Goal: Task Accomplishment & Management: Complete application form

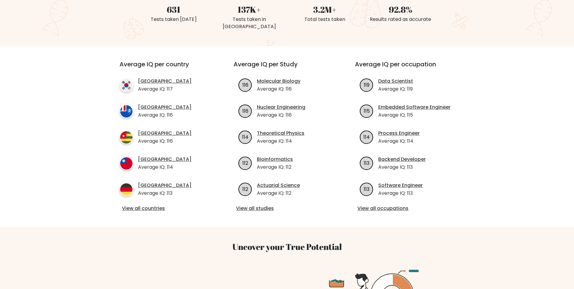
scroll to position [181, 0]
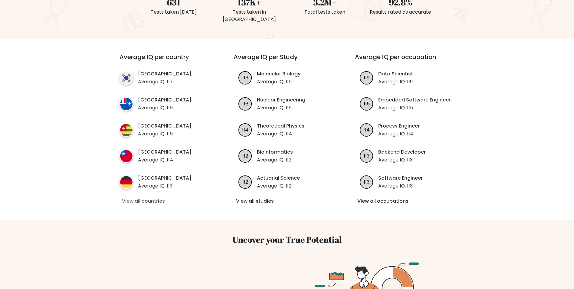
click at [147, 197] on link "View all countries" at bounding box center [165, 200] width 87 height 7
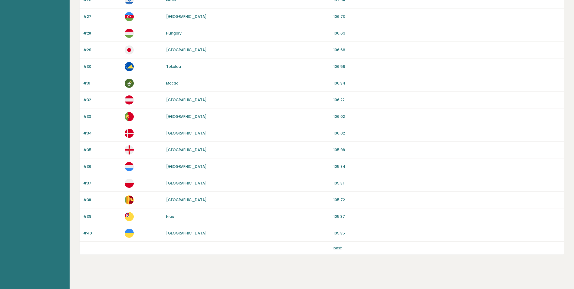
scroll to position [497, 0]
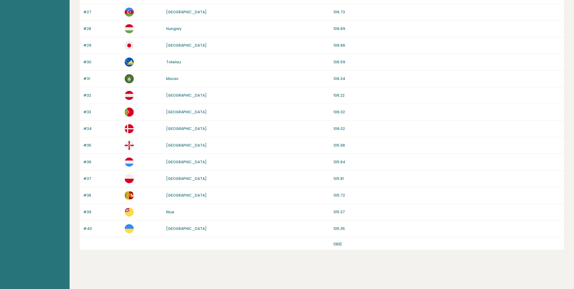
click at [338, 242] on link "next" at bounding box center [337, 242] width 8 height 5
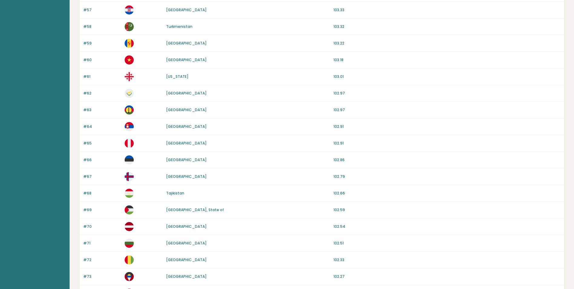
scroll to position [497, 0]
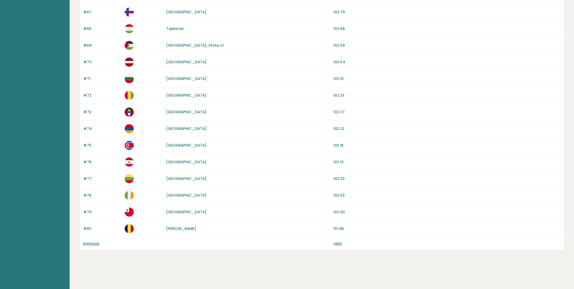
click at [335, 241] on link "next" at bounding box center [337, 242] width 8 height 5
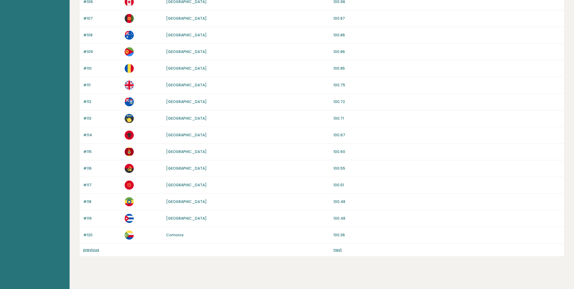
scroll to position [497, 0]
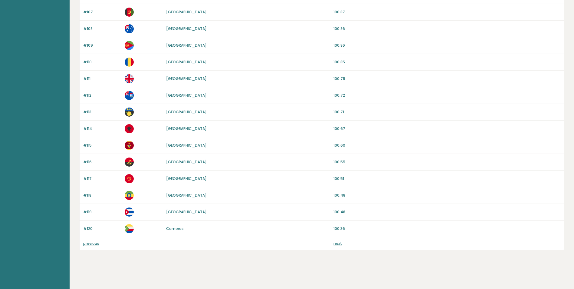
click at [335, 243] on link "next" at bounding box center [337, 242] width 8 height 5
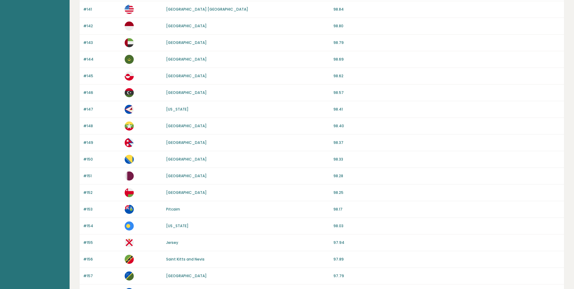
scroll to position [497, 0]
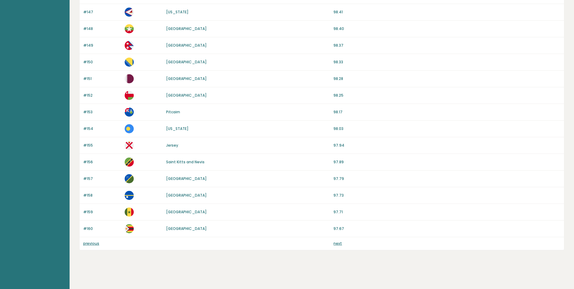
click at [337, 244] on link "next" at bounding box center [337, 242] width 8 height 5
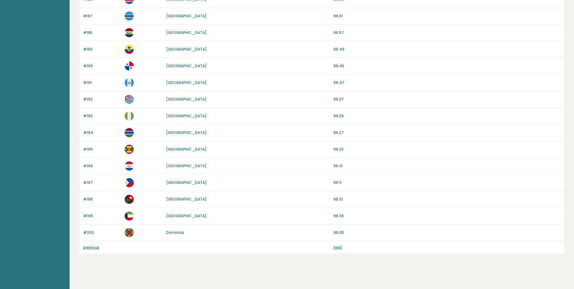
scroll to position [497, 0]
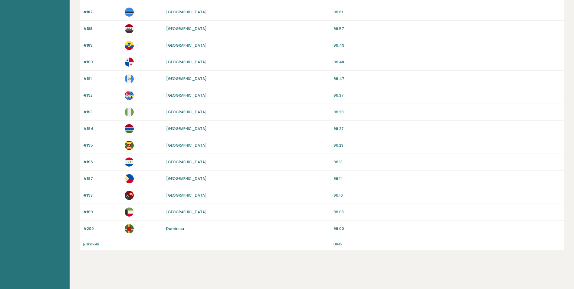
click at [338, 243] on link "next" at bounding box center [337, 242] width 8 height 5
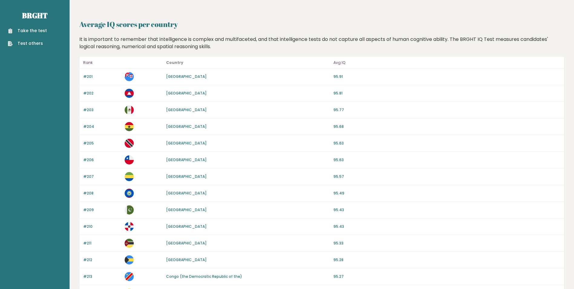
click at [25, 30] on link "Take the test" at bounding box center [27, 31] width 39 height 6
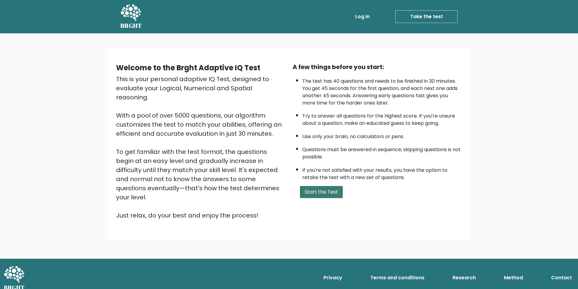
click at [318, 190] on button "Start the Test" at bounding box center [321, 192] width 43 height 12
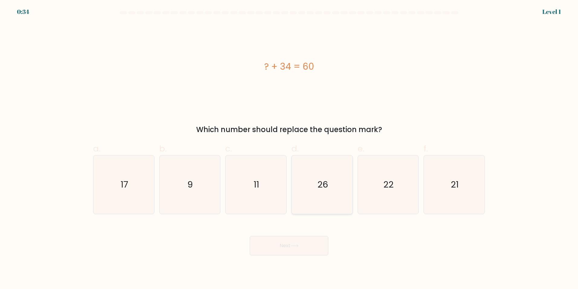
click at [311, 184] on icon "26" at bounding box center [322, 184] width 58 height 58
click at [289, 148] on input "d. 26" at bounding box center [289, 146] width 0 height 4
radio input "true"
click at [299, 242] on button "Next" at bounding box center [289, 245] width 79 height 19
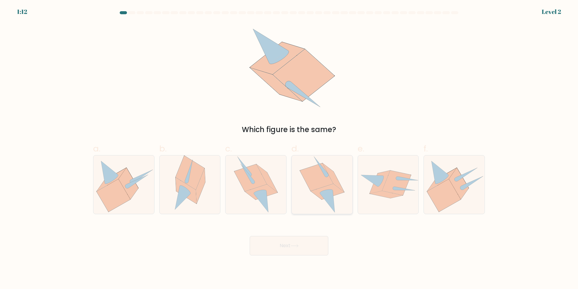
click at [318, 195] on icon at bounding box center [327, 191] width 33 height 16
click at [289, 148] on input "d." at bounding box center [289, 146] width 0 height 4
radio input "true"
click at [303, 236] on button "Next" at bounding box center [289, 245] width 79 height 19
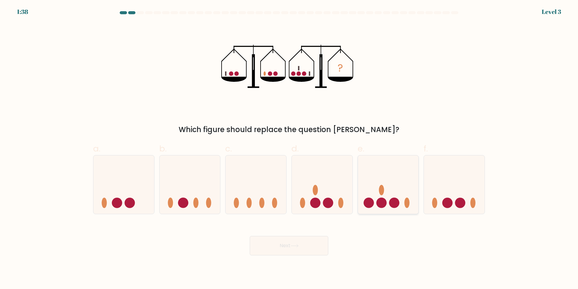
click at [387, 204] on icon at bounding box center [388, 184] width 61 height 50
click at [289, 148] on input "e." at bounding box center [289, 146] width 0 height 4
radio input "true"
click at [298, 245] on icon at bounding box center [294, 245] width 7 height 3
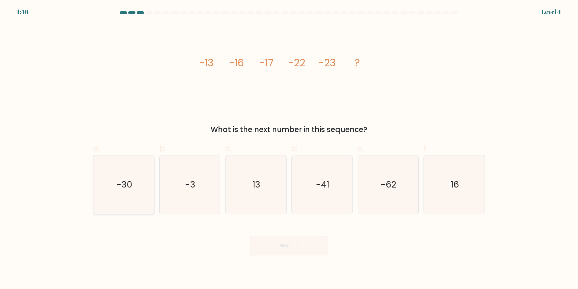
click at [128, 196] on icon "-30" at bounding box center [124, 184] width 58 height 58
click at [289, 148] on input "a. -30" at bounding box center [289, 146] width 0 height 4
radio input "true"
click at [272, 251] on button "Next" at bounding box center [289, 245] width 79 height 19
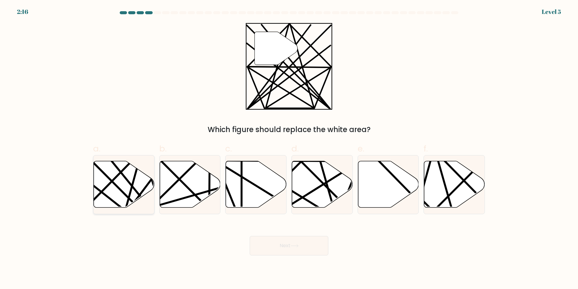
drag, startPoint x: 101, startPoint y: 185, endPoint x: 96, endPoint y: 184, distance: 5.4
click at [99, 185] on icon at bounding box center [124, 184] width 61 height 47
click at [289, 148] on input "a." at bounding box center [289, 146] width 0 height 4
radio input "true"
click at [279, 244] on button "Next" at bounding box center [289, 245] width 79 height 19
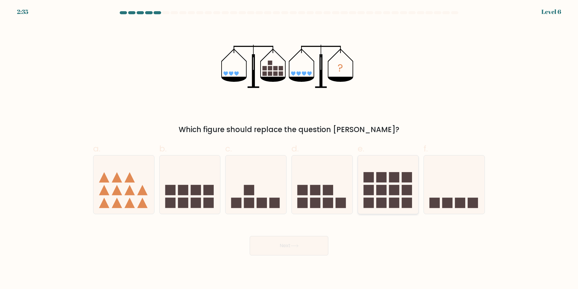
click at [370, 179] on rect at bounding box center [369, 177] width 10 height 10
click at [289, 148] on input "e." at bounding box center [289, 146] width 0 height 4
radio input "true"
click at [306, 243] on button "Next" at bounding box center [289, 245] width 79 height 19
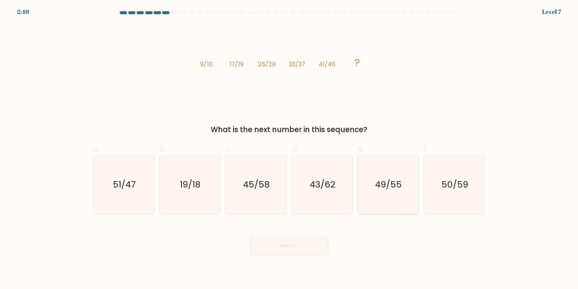
click at [379, 187] on text "49/55" at bounding box center [389, 184] width 27 height 12
click at [289, 148] on input "e. 49/55" at bounding box center [289, 146] width 0 height 4
radio input "true"
click at [318, 242] on button "Next" at bounding box center [289, 245] width 79 height 19
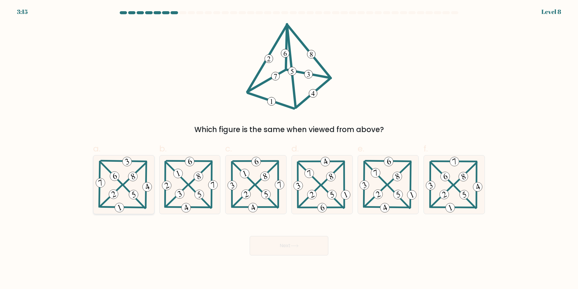
click at [123, 186] on icon at bounding box center [123, 184] width 59 height 58
click at [289, 148] on input "a." at bounding box center [289, 146] width 0 height 4
radio input "true"
drag, startPoint x: 293, startPoint y: 249, endPoint x: 288, endPoint y: 250, distance: 4.6
click at [292, 249] on button "Next" at bounding box center [289, 245] width 79 height 19
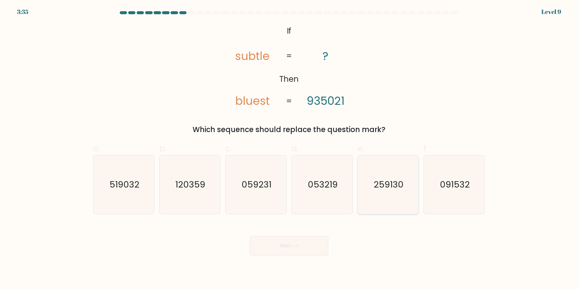
click at [395, 185] on text "259130" at bounding box center [389, 184] width 30 height 12
click at [289, 148] on input "e. 259130" at bounding box center [289, 146] width 0 height 4
radio input "true"
click at [310, 241] on button "Next" at bounding box center [289, 245] width 79 height 19
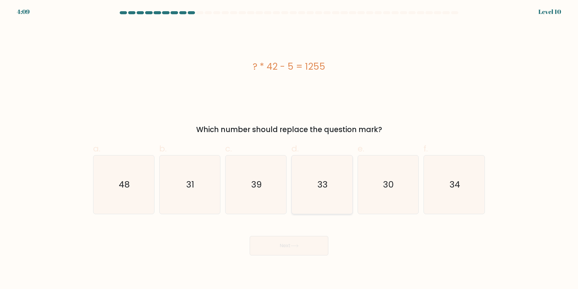
click at [336, 197] on icon "33" at bounding box center [322, 184] width 58 height 58
click at [289, 148] on input "d. 33" at bounding box center [289, 146] width 0 height 4
radio input "true"
click at [293, 247] on icon at bounding box center [295, 245] width 8 height 3
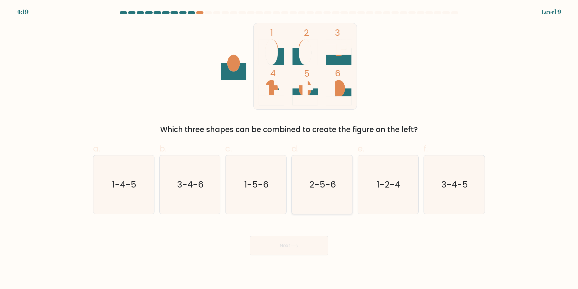
click at [311, 196] on icon "2-5-6" at bounding box center [322, 184] width 58 height 58
click at [289, 148] on input "d. 2-5-6" at bounding box center [289, 146] width 0 height 4
radio input "true"
click at [315, 202] on icon "2-5-6" at bounding box center [322, 184] width 58 height 58
click at [289, 148] on input "d. 2-5-6" at bounding box center [289, 146] width 0 height 4
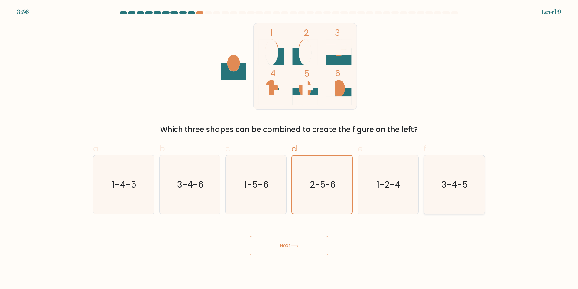
click at [462, 187] on text "3-4-5" at bounding box center [455, 184] width 27 height 12
click at [289, 148] on input "f. 3-4-5" at bounding box center [289, 146] width 0 height 4
radio input "true"
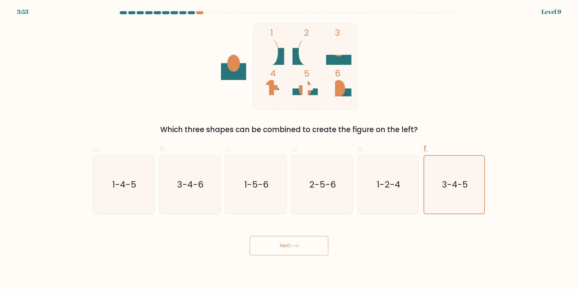
click at [322, 243] on button "Next" at bounding box center [289, 245] width 79 height 19
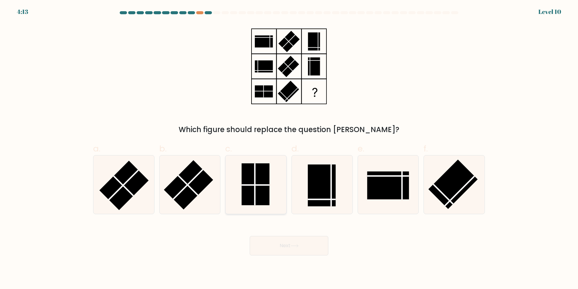
click at [254, 191] on rect at bounding box center [256, 184] width 28 height 42
click at [289, 148] on input "c." at bounding box center [289, 146] width 0 height 4
radio input "true"
click at [302, 250] on button "Next" at bounding box center [289, 245] width 79 height 19
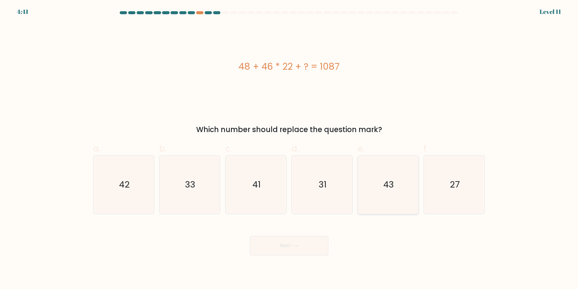
click at [383, 197] on icon "43" at bounding box center [388, 184] width 58 height 58
click at [289, 148] on input "e. 43" at bounding box center [289, 146] width 0 height 4
radio input "true"
click at [200, 182] on icon "33" at bounding box center [190, 184] width 58 height 58
click at [289, 148] on input "b. 33" at bounding box center [289, 146] width 0 height 4
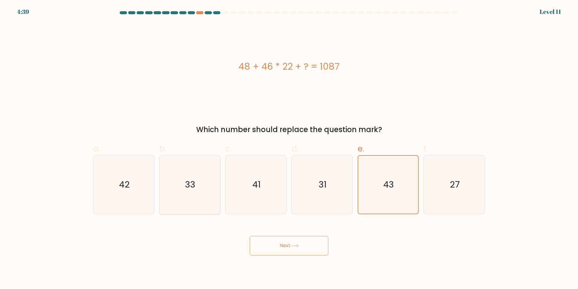
radio input "true"
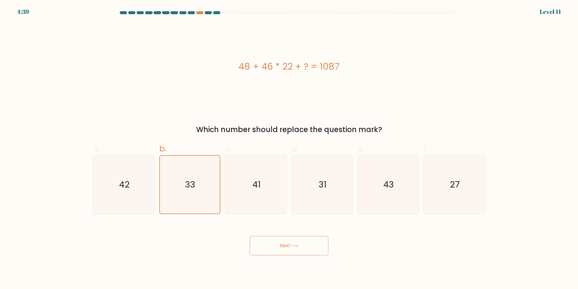
click at [255, 243] on button "Next" at bounding box center [289, 245] width 79 height 19
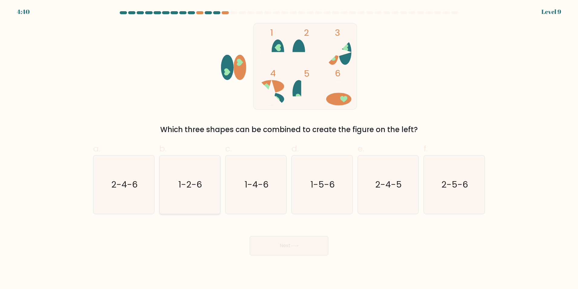
click at [187, 188] on text "1-2-6" at bounding box center [191, 184] width 24 height 12
click at [289, 148] on input "b. 1-2-6" at bounding box center [289, 146] width 0 height 4
radio input "true"
click at [273, 247] on button "Next" at bounding box center [289, 245] width 79 height 19
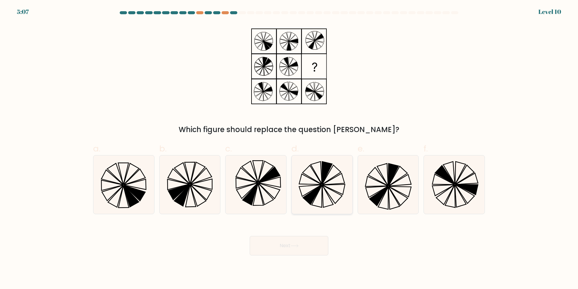
click at [322, 188] on icon at bounding box center [317, 195] width 10 height 22
click at [289, 148] on input "d." at bounding box center [289, 146] width 0 height 4
radio input "true"
click at [471, 180] on icon at bounding box center [454, 184] width 58 height 58
click at [289, 148] on input "f." at bounding box center [289, 146] width 0 height 4
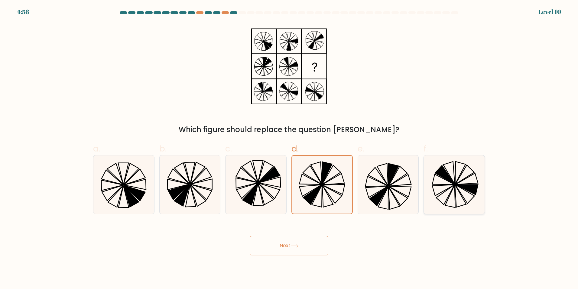
radio input "true"
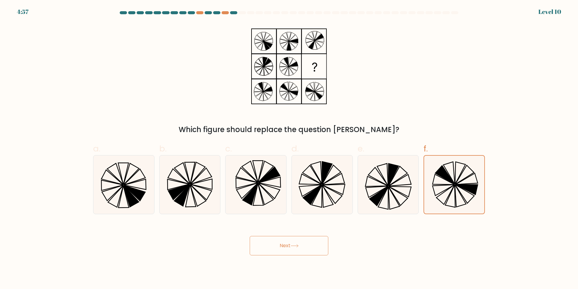
click at [299, 238] on button "Next" at bounding box center [289, 245] width 79 height 19
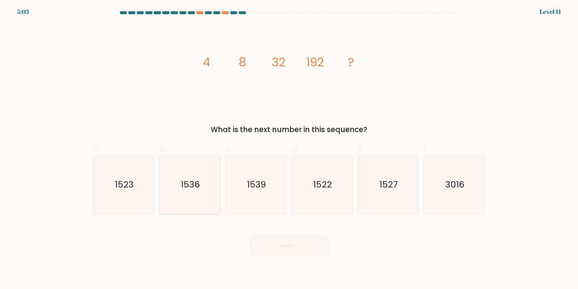
click at [169, 191] on icon "1536" at bounding box center [190, 184] width 58 height 58
click at [289, 148] on input "b. 1536" at bounding box center [289, 146] width 0 height 4
radio input "true"
click at [294, 240] on button "Next" at bounding box center [289, 245] width 79 height 19
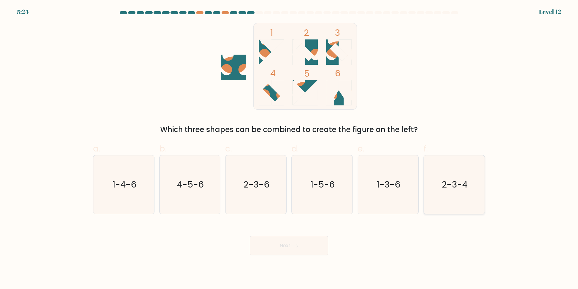
click at [443, 196] on icon "2-3-4" at bounding box center [454, 184] width 58 height 58
click at [289, 148] on input "f. 2-3-4" at bounding box center [289, 146] width 0 height 4
radio input "true"
click at [320, 252] on button "Next" at bounding box center [289, 245] width 79 height 19
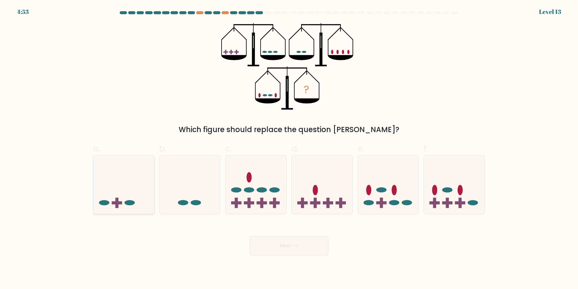
click at [129, 200] on icon at bounding box center [123, 184] width 61 height 50
click at [289, 148] on input "a." at bounding box center [289, 146] width 0 height 4
radio input "true"
drag, startPoint x: 259, startPoint y: 244, endPoint x: 218, endPoint y: 243, distance: 40.5
click at [259, 244] on button "Next" at bounding box center [289, 245] width 79 height 19
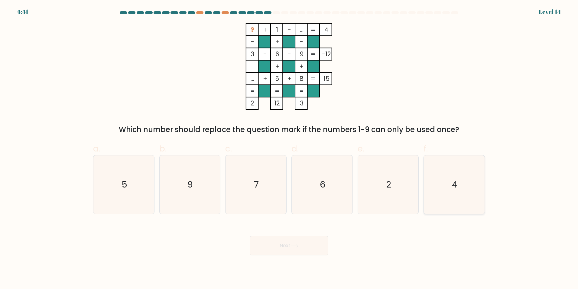
click at [441, 183] on icon "4" at bounding box center [454, 184] width 58 height 58
click at [289, 148] on input "f. 4" at bounding box center [289, 146] width 0 height 4
radio input "true"
click at [295, 253] on button "Next" at bounding box center [289, 245] width 79 height 19
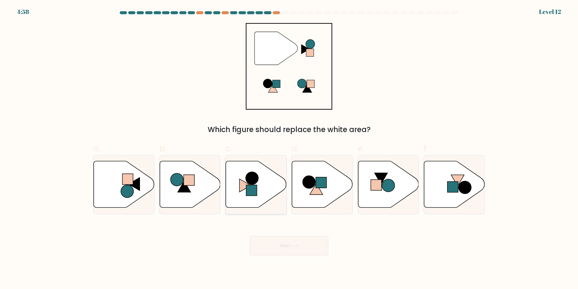
click at [258, 186] on icon at bounding box center [256, 184] width 61 height 47
click at [289, 148] on input "c." at bounding box center [289, 146] width 0 height 4
radio input "true"
click at [272, 239] on button "Next" at bounding box center [289, 245] width 79 height 19
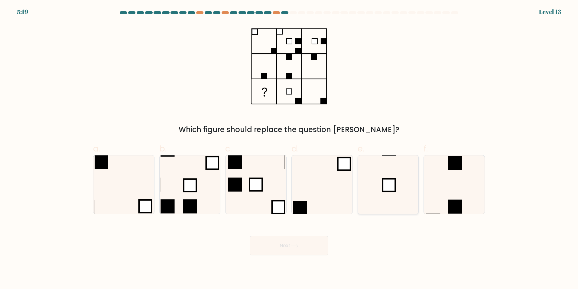
click at [395, 183] on rect at bounding box center [389, 184] width 13 height 13
click at [289, 148] on input "e." at bounding box center [289, 146] width 0 height 4
radio input "true"
click at [295, 248] on button "Next" at bounding box center [289, 245] width 79 height 19
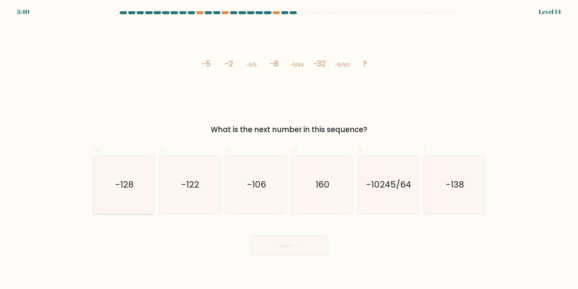
drag, startPoint x: 154, startPoint y: 194, endPoint x: 149, endPoint y: 190, distance: 6.0
click at [151, 191] on div "-128" at bounding box center [123, 184] width 61 height 59
click at [289, 148] on input "a. -128" at bounding box center [289, 146] width 0 height 4
radio input "true"
click at [277, 246] on button "Next" at bounding box center [289, 245] width 79 height 19
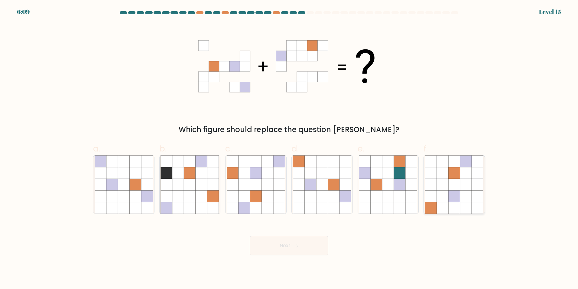
click at [434, 200] on icon at bounding box center [430, 195] width 11 height 11
click at [289, 148] on input "f." at bounding box center [289, 146] width 0 height 4
radio input "true"
click at [291, 247] on button "Next" at bounding box center [289, 245] width 79 height 19
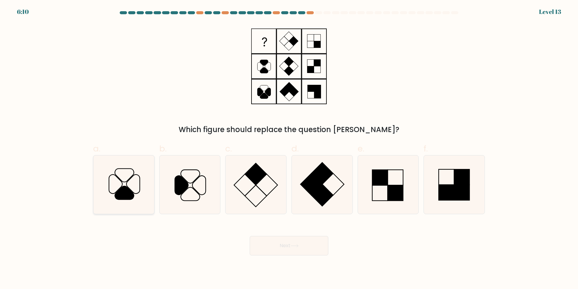
click at [126, 182] on icon at bounding box center [124, 184] width 58 height 58
click at [289, 148] on input "a." at bounding box center [289, 146] width 0 height 4
radio input "true"
click at [267, 245] on button "Next" at bounding box center [289, 245] width 79 height 19
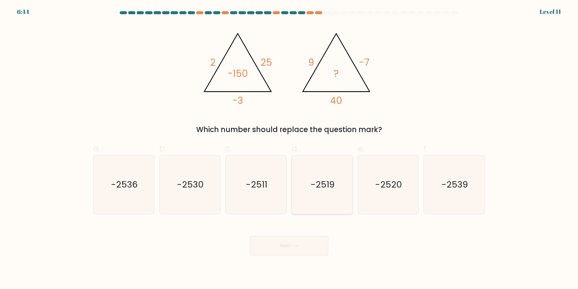
drag, startPoint x: 315, startPoint y: 174, endPoint x: 320, endPoint y: 177, distance: 5.8
click at [317, 176] on icon "-2519" at bounding box center [322, 184] width 58 height 58
click at [289, 148] on input "d. -2519" at bounding box center [289, 146] width 0 height 4
radio input "true"
click at [304, 245] on button "Next" at bounding box center [289, 245] width 79 height 19
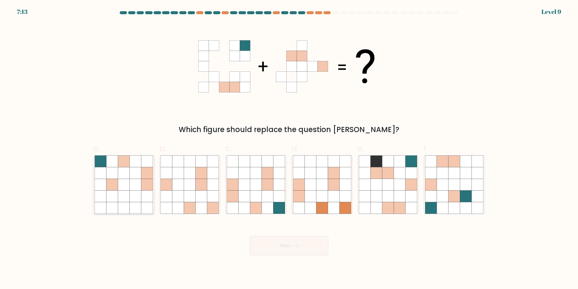
click at [137, 184] on icon at bounding box center [135, 183] width 11 height 11
click at [289, 148] on input "a." at bounding box center [289, 146] width 0 height 4
radio input "true"
click at [137, 184] on icon at bounding box center [134, 183] width 11 height 11
click at [289, 148] on input "a." at bounding box center [289, 146] width 0 height 4
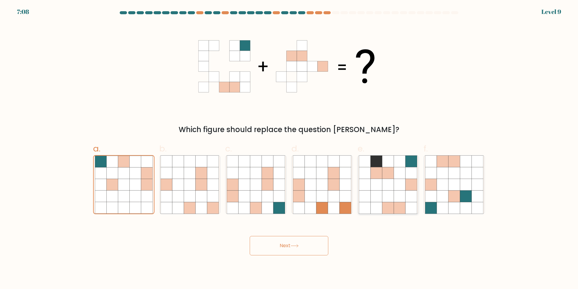
click at [388, 181] on icon at bounding box center [388, 183] width 11 height 11
click at [289, 148] on input "e." at bounding box center [289, 146] width 0 height 4
radio input "true"
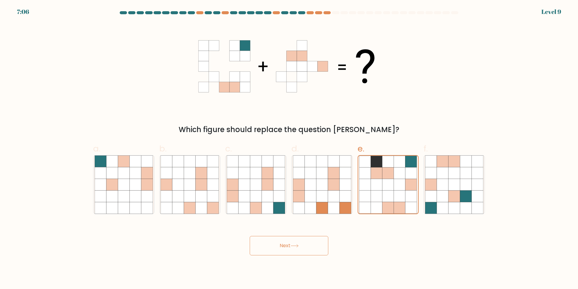
click at [307, 250] on button "Next" at bounding box center [289, 245] width 79 height 19
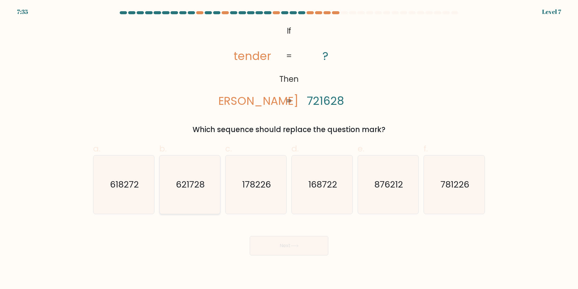
drag, startPoint x: 183, startPoint y: 188, endPoint x: 200, endPoint y: 201, distance: 20.9
click at [184, 188] on text "621728" at bounding box center [190, 184] width 29 height 12
click at [289, 148] on input "b. 621728" at bounding box center [289, 146] width 0 height 4
radio input "true"
click at [288, 238] on button "Next" at bounding box center [289, 245] width 79 height 19
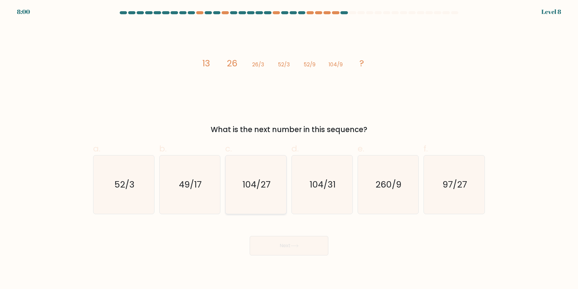
click at [269, 188] on text "104/27" at bounding box center [257, 184] width 28 height 12
click at [289, 148] on input "c. 104/27" at bounding box center [289, 146] width 0 height 4
radio input "true"
click at [303, 246] on button "Next" at bounding box center [289, 245] width 79 height 19
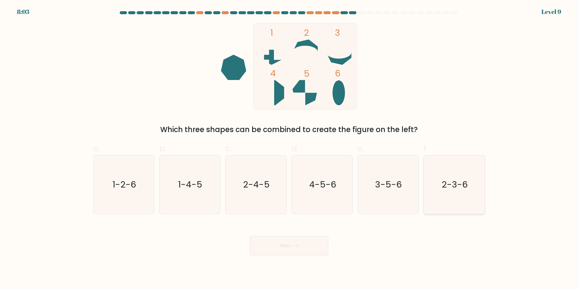
click at [464, 206] on icon "2-3-6" at bounding box center [454, 184] width 58 height 58
click at [289, 148] on input "f. 2-3-6" at bounding box center [289, 146] width 0 height 4
radio input "true"
click at [295, 257] on body "8:02 Level 9" at bounding box center [289, 144] width 578 height 289
click at [289, 246] on button "Next" at bounding box center [289, 245] width 79 height 19
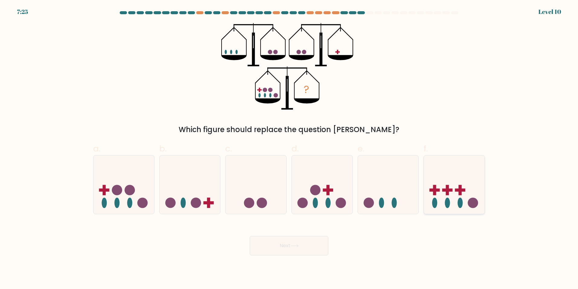
click at [457, 188] on icon at bounding box center [454, 184] width 61 height 50
click at [289, 148] on input "f." at bounding box center [289, 146] width 0 height 4
radio input "true"
click at [282, 244] on button "Next" at bounding box center [289, 245] width 79 height 19
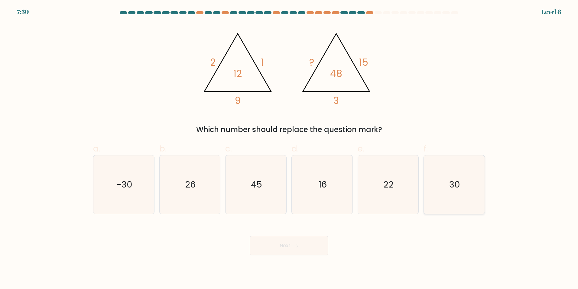
drag, startPoint x: 469, startPoint y: 191, endPoint x: 457, endPoint y: 190, distance: 12.2
click at [458, 190] on icon "30" at bounding box center [454, 184] width 58 height 58
click at [289, 148] on input "f. 30" at bounding box center [289, 146] width 0 height 4
radio input "true"
click at [267, 248] on button "Next" at bounding box center [289, 245] width 79 height 19
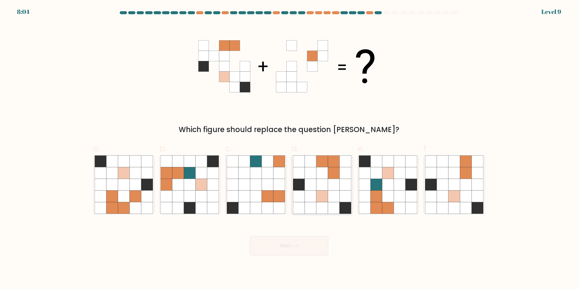
click at [334, 159] on icon at bounding box center [333, 160] width 11 height 11
click at [289, 148] on input "d." at bounding box center [289, 146] width 0 height 4
radio input "true"
click at [284, 256] on body "8:02 Level 9" at bounding box center [289, 144] width 578 height 289
click at [300, 252] on button "Next" at bounding box center [289, 245] width 79 height 19
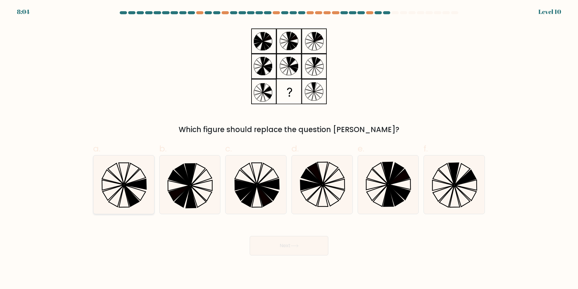
click at [134, 191] on icon at bounding box center [124, 184] width 58 height 58
click at [289, 148] on input "a." at bounding box center [289, 146] width 0 height 4
radio input "true"
click at [287, 248] on button "Next" at bounding box center [289, 245] width 79 height 19
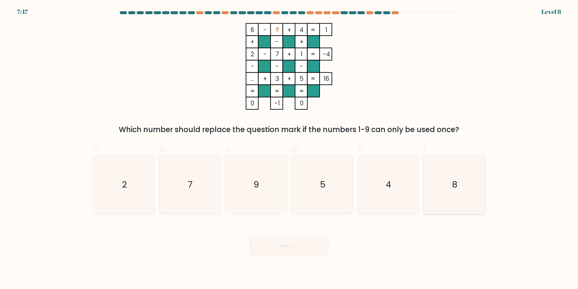
click at [460, 193] on icon "8" at bounding box center [454, 184] width 58 height 58
click at [289, 148] on input "f. 8" at bounding box center [289, 146] width 0 height 4
radio input "true"
click at [282, 253] on button "Next" at bounding box center [289, 245] width 79 height 19
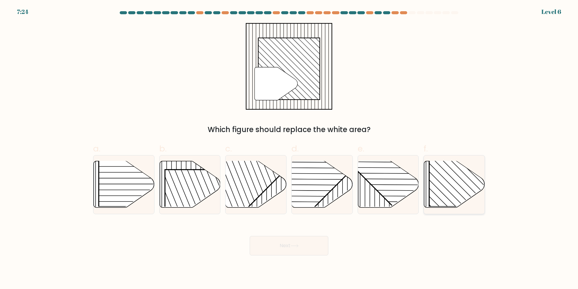
click at [452, 193] on rect at bounding box center [472, 162] width 87 height 87
click at [289, 148] on input "f." at bounding box center [289, 146] width 0 height 4
radio input "true"
click at [275, 250] on button "Next" at bounding box center [289, 245] width 79 height 19
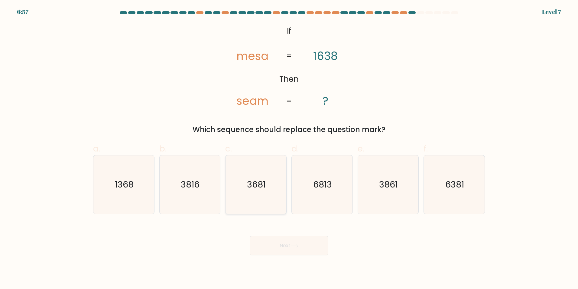
click at [260, 192] on icon "3681" at bounding box center [256, 184] width 58 height 58
click at [289, 148] on input "c. 3681" at bounding box center [289, 146] width 0 height 4
radio input "true"
click at [279, 271] on body "6:57 Level 7 If" at bounding box center [289, 144] width 578 height 289
click at [275, 246] on button "Next" at bounding box center [289, 245] width 79 height 19
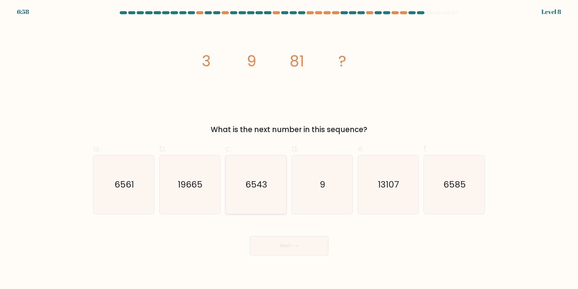
click at [265, 201] on icon "6543" at bounding box center [256, 184] width 58 height 58
click at [289, 148] on input "c. 6543" at bounding box center [289, 146] width 0 height 4
radio input "true"
click at [269, 240] on button "Next" at bounding box center [289, 245] width 79 height 19
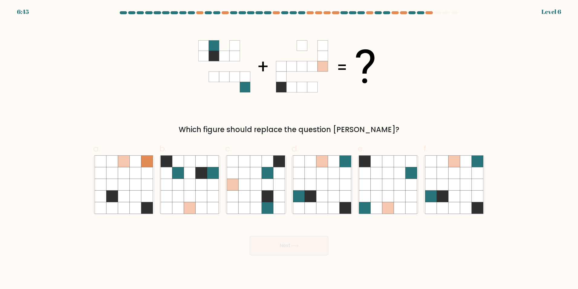
drag, startPoint x: 315, startPoint y: 182, endPoint x: 315, endPoint y: 278, distance: 96.5
click at [322, 192] on icon at bounding box center [322, 184] width 58 height 58
click at [289, 148] on input "d." at bounding box center [289, 146] width 0 height 4
radio input "true"
click at [291, 254] on button "Next" at bounding box center [289, 245] width 79 height 19
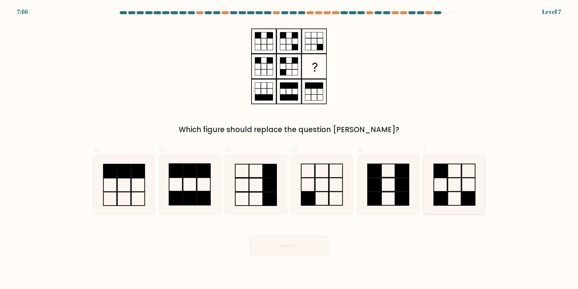
click at [445, 177] on rect at bounding box center [440, 171] width 13 height 14
click at [289, 148] on input "f." at bounding box center [289, 146] width 0 height 4
radio input "true"
click at [263, 248] on button "Next" at bounding box center [289, 245] width 79 height 19
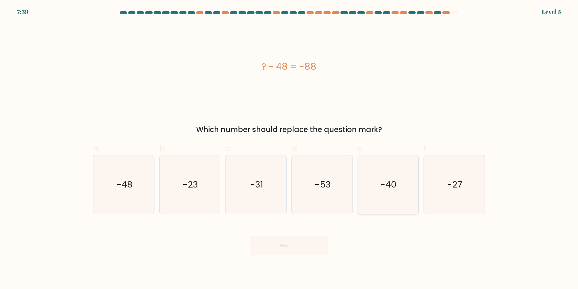
click at [382, 192] on icon "-40" at bounding box center [388, 184] width 58 height 58
click at [289, 148] on input "e. -40" at bounding box center [289, 146] width 0 height 4
radio input "true"
click at [288, 249] on button "Next" at bounding box center [289, 245] width 79 height 19
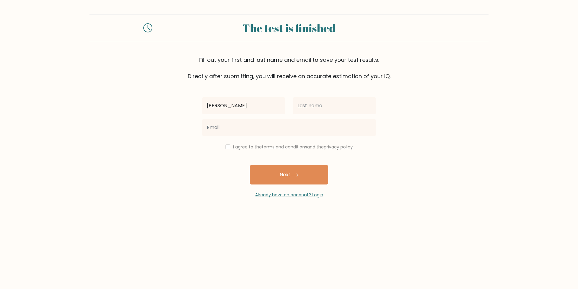
type input "[PERSON_NAME]"
click at [317, 103] on input "text" at bounding box center [334, 105] width 83 height 17
type input "fenescey"
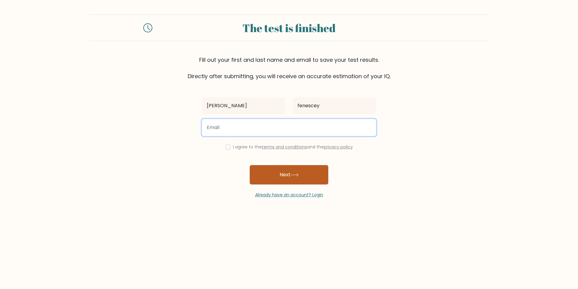
drag, startPoint x: 289, startPoint y: 130, endPoint x: 291, endPoint y: 168, distance: 37.6
click at [289, 135] on input "email" at bounding box center [289, 127] width 174 height 17
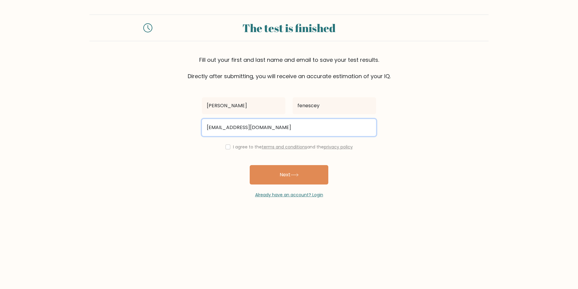
type input "codyfen9801@gmail.com"
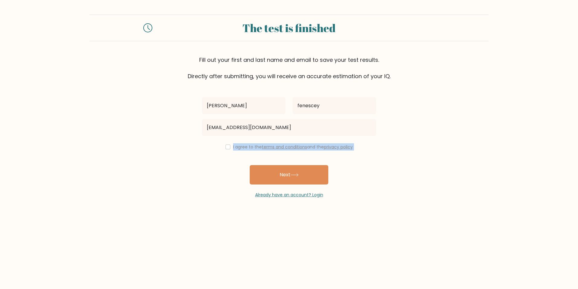
click at [230, 150] on div "cody fenescey codyfen9801@gmail.com I agree to the terms and conditions and the…" at bounding box center [288, 139] width 181 height 118
drag, startPoint x: 230, startPoint y: 150, endPoint x: 224, endPoint y: 147, distance: 7.2
click at [226, 147] on input "checkbox" at bounding box center [228, 146] width 5 height 5
checkbox input "true"
click at [273, 178] on button "Next" at bounding box center [289, 174] width 79 height 19
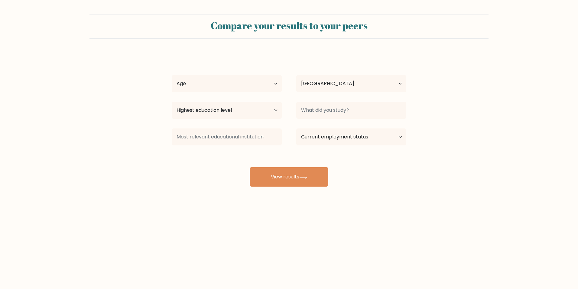
select select "US"
click at [250, 86] on select "Age Under 18 years old 18-24 years old 25-34 years old 35-44 years old 45-54 ye…" at bounding box center [227, 83] width 110 height 17
select select "25_34"
click at [172, 75] on select "Age Under 18 years old 18-24 years old 25-34 years old 35-44 years old 45-54 ye…" at bounding box center [227, 83] width 110 height 17
click at [246, 110] on select "Highest education level No schooling Primary Lower Secondary Upper Secondary Oc…" at bounding box center [227, 110] width 110 height 17
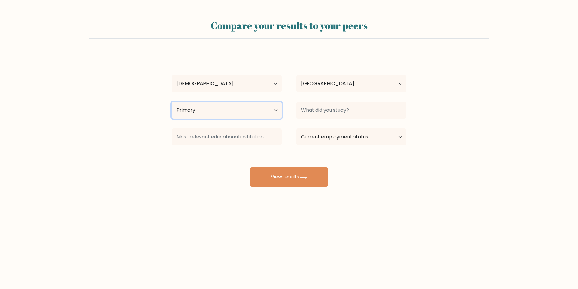
click at [172, 102] on select "Highest education level No schooling Primary Lower Secondary Upper Secondary Oc…" at bounding box center [227, 110] width 110 height 17
click at [243, 118] on select "Highest education level No schooling Primary Lower Secondary Upper Secondary Oc…" at bounding box center [227, 110] width 110 height 17
select select "no_schooling"
click at [172, 102] on select "Highest education level No schooling Primary Lower Secondary Upper Secondary Oc…" at bounding box center [227, 110] width 110 height 17
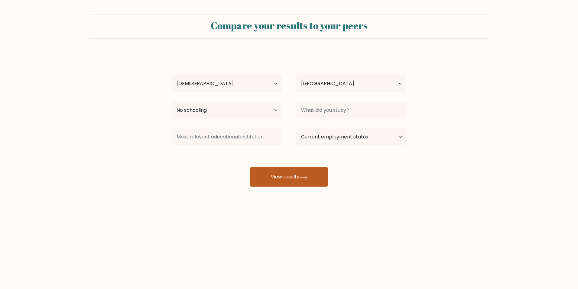
click at [301, 170] on button "View results" at bounding box center [289, 176] width 79 height 19
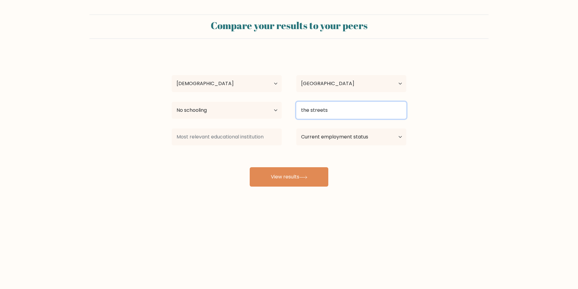
type input "the streets"
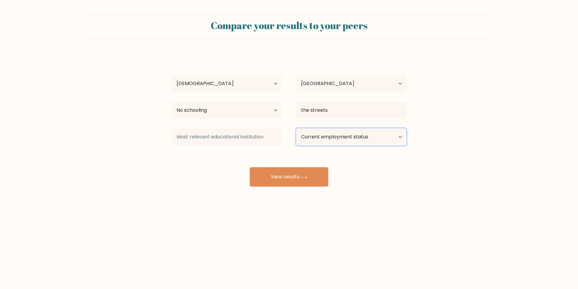
click at [347, 138] on select "Current employment status Employed Student Retired Other / prefer not to answer" at bounding box center [351, 136] width 110 height 17
select select "other"
click at [296, 128] on select "Current employment status Employed Student Retired Other / prefer not to answer" at bounding box center [351, 136] width 110 height 17
click at [279, 191] on div "Compare your results to your peers cody fenescey Age Under 18 years old 18-24 y…" at bounding box center [289, 114] width 578 height 229
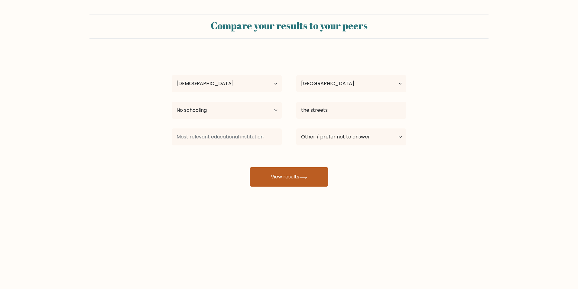
click at [279, 177] on button "View results" at bounding box center [289, 176] width 79 height 19
type input "the streets"
click at [300, 178] on button "View results" at bounding box center [289, 176] width 79 height 19
select select "25_34"
select select "US"
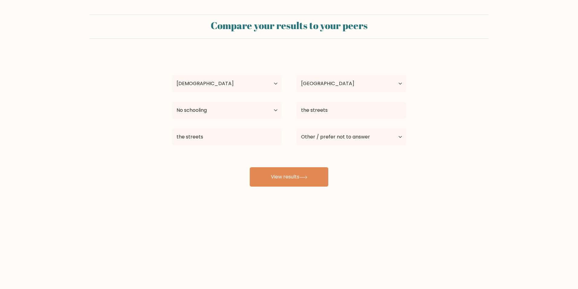
select select "no_schooling"
select select "other"
select select "25_34"
select select "US"
select select "no_schooling"
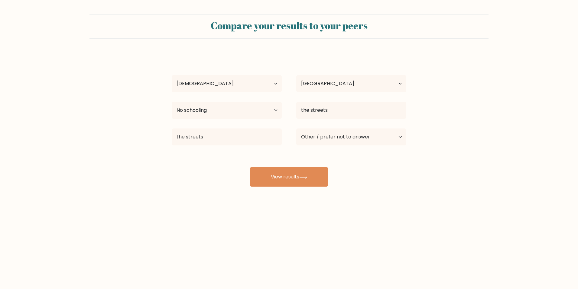
select select "other"
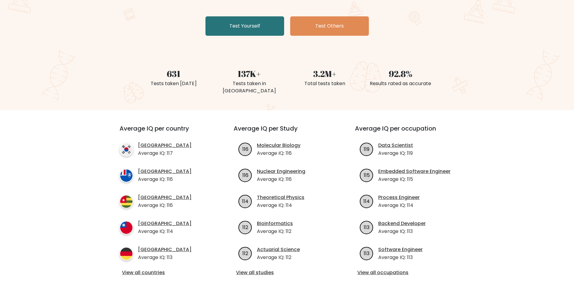
scroll to position [121, 0]
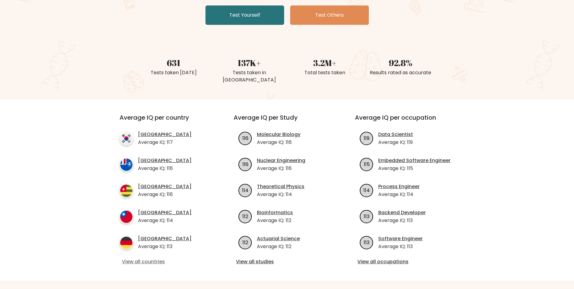
click at [142, 258] on link "View all countries" at bounding box center [165, 261] width 87 height 7
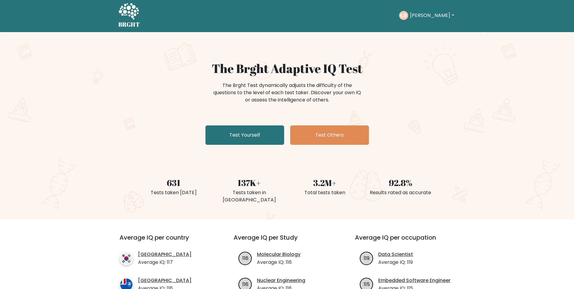
scroll to position [0, 0]
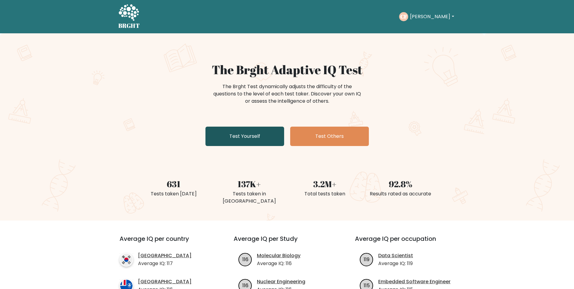
click at [240, 137] on link "Test Yourself" at bounding box center [244, 135] width 79 height 19
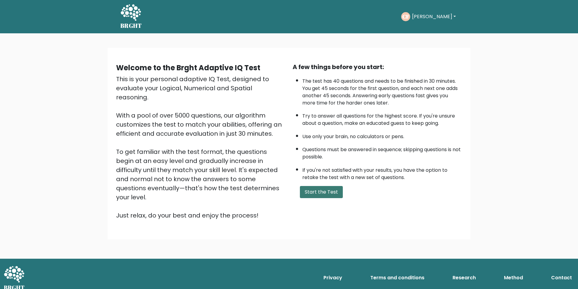
click at [329, 192] on button "Start the Test" at bounding box center [321, 192] width 43 height 12
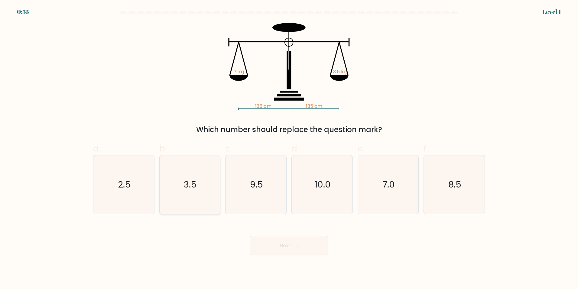
click at [185, 195] on icon "3.5" at bounding box center [190, 184] width 58 height 58
click at [289, 148] on input "b. 3.5" at bounding box center [289, 146] width 0 height 4
radio input "true"
click at [276, 241] on button "Next" at bounding box center [289, 245] width 79 height 19
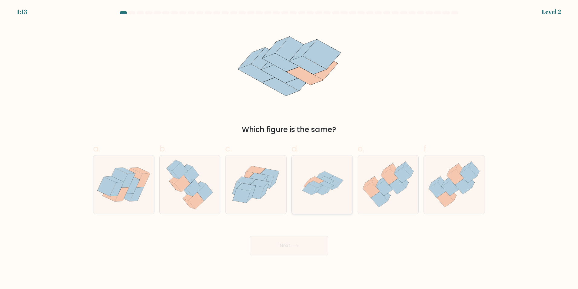
click at [322, 183] on icon at bounding box center [326, 184] width 15 height 7
click at [289, 148] on input "d." at bounding box center [289, 146] width 0 height 4
radio input "true"
click at [298, 240] on button "Next" at bounding box center [289, 245] width 79 height 19
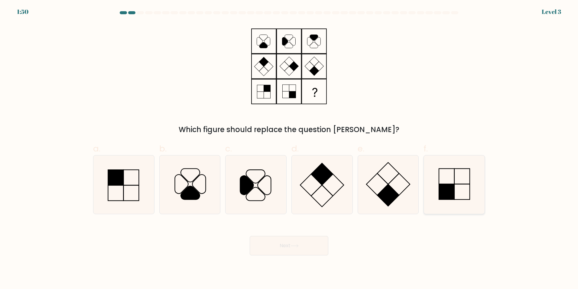
click at [469, 200] on icon at bounding box center [454, 184] width 58 height 58
click at [289, 148] on input "f." at bounding box center [289, 146] width 0 height 4
radio input "true"
click at [320, 250] on button "Next" at bounding box center [289, 245] width 79 height 19
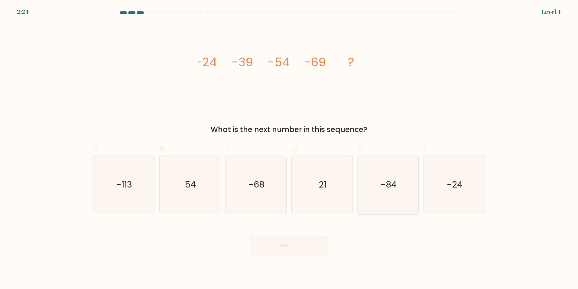
click at [404, 190] on icon "-84" at bounding box center [388, 184] width 58 height 58
click at [289, 148] on input "e. -84" at bounding box center [289, 146] width 0 height 4
radio input "true"
click at [279, 247] on button "Next" at bounding box center [289, 245] width 79 height 19
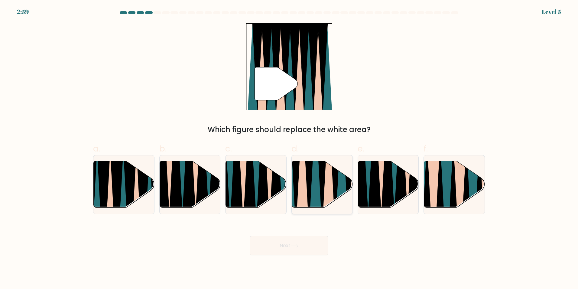
click at [302, 187] on icon at bounding box center [302, 159] width 13 height 121
click at [289, 148] on input "d." at bounding box center [289, 146] width 0 height 4
radio input "true"
click at [277, 254] on button "Next" at bounding box center [289, 245] width 79 height 19
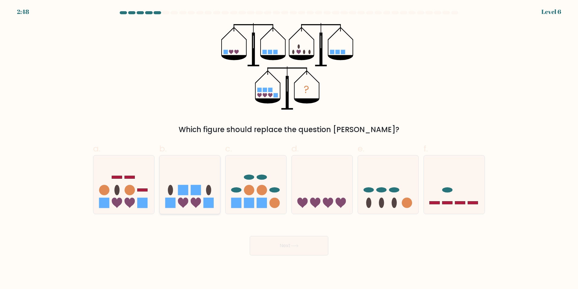
click at [199, 190] on rect at bounding box center [196, 189] width 10 height 10
click at [289, 148] on input "b." at bounding box center [289, 146] width 0 height 4
radio input "true"
click at [267, 240] on button "Next" at bounding box center [289, 245] width 79 height 19
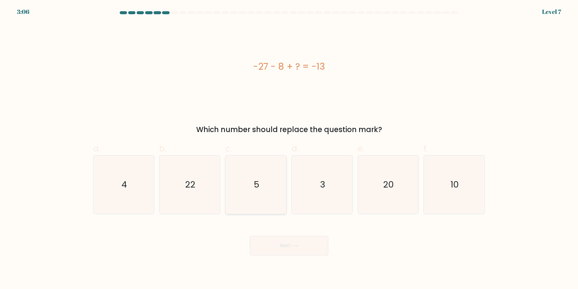
click at [256, 178] on icon "5" at bounding box center [256, 184] width 58 height 58
click at [289, 148] on input "c. 5" at bounding box center [289, 146] width 0 height 4
radio input "true"
click at [271, 253] on button "Next" at bounding box center [289, 245] width 79 height 19
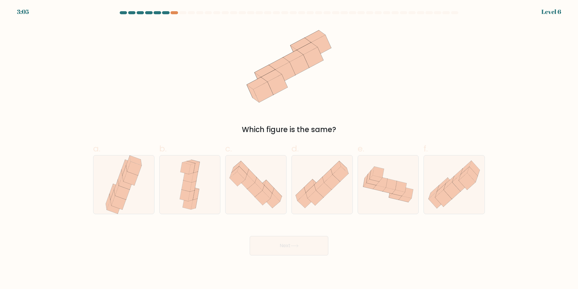
click at [272, 250] on button "Next" at bounding box center [289, 245] width 79 height 19
click at [257, 115] on div "Which figure is the same?" at bounding box center [289, 79] width 399 height 112
click at [121, 195] on icon at bounding box center [122, 192] width 15 height 14
click at [289, 148] on input "a." at bounding box center [289, 146] width 0 height 4
radio input "true"
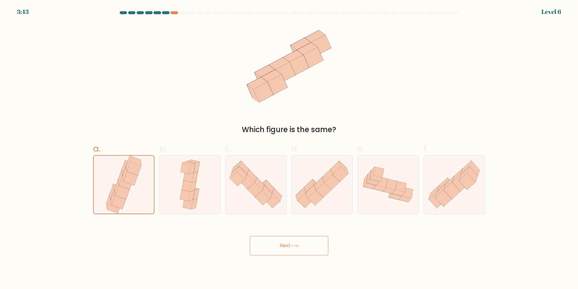
click at [312, 243] on button "Next" at bounding box center [289, 245] width 79 height 19
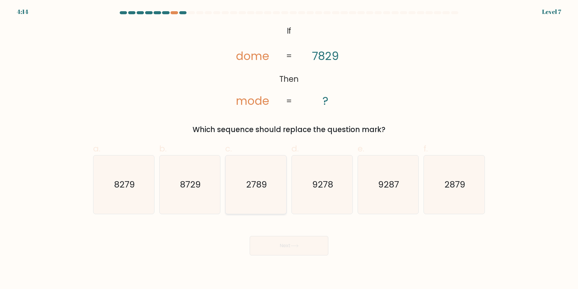
click at [257, 193] on icon "2789" at bounding box center [256, 184] width 58 height 58
click at [289, 148] on input "c. 2789" at bounding box center [289, 146] width 0 height 4
radio input "true"
click at [272, 192] on icon "2789" at bounding box center [256, 184] width 58 height 58
click at [289, 148] on input "c. 2789" at bounding box center [289, 146] width 0 height 4
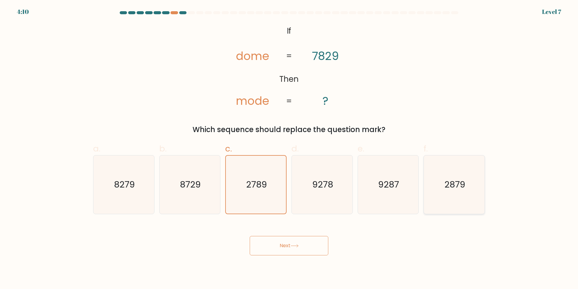
click at [471, 181] on icon "2879" at bounding box center [454, 184] width 58 height 58
click at [289, 148] on input "f. 2879" at bounding box center [289, 146] width 0 height 4
radio input "true"
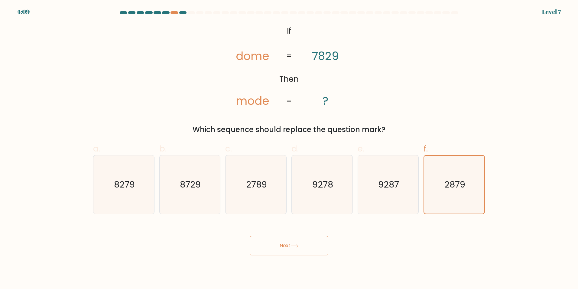
click at [296, 251] on button "Next" at bounding box center [289, 245] width 79 height 19
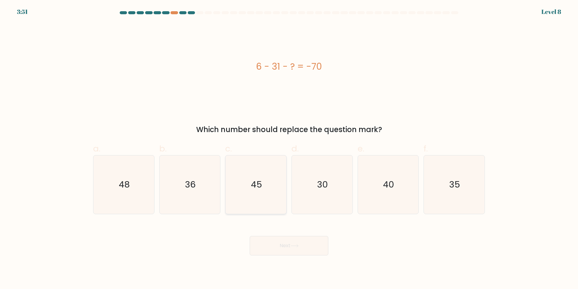
click at [253, 195] on icon "45" at bounding box center [256, 184] width 58 height 58
click at [289, 148] on input "c. 45" at bounding box center [289, 146] width 0 height 4
radio input "true"
click at [281, 245] on button "Next" at bounding box center [289, 245] width 79 height 19
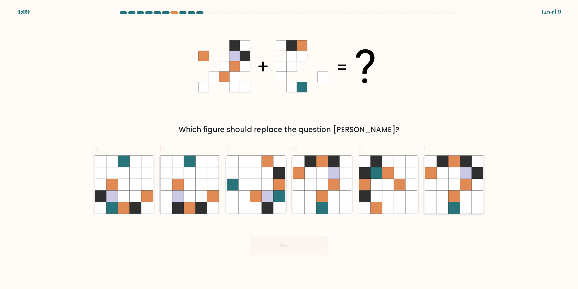
click at [455, 175] on icon at bounding box center [454, 172] width 11 height 11
click at [289, 148] on input "f." at bounding box center [289, 146] width 0 height 4
radio input "true"
click at [284, 255] on body "4:06 Level 9" at bounding box center [289, 144] width 578 height 289
click at [282, 243] on button "Next" at bounding box center [289, 245] width 79 height 19
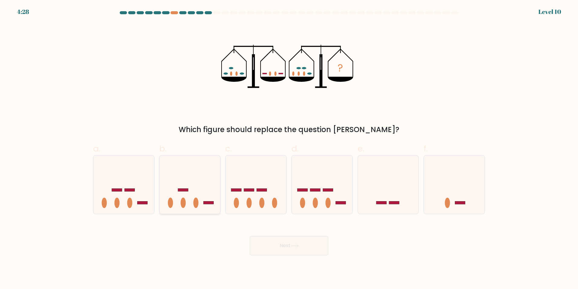
click at [192, 205] on icon at bounding box center [190, 184] width 61 height 50
click at [289, 148] on input "b." at bounding box center [289, 146] width 0 height 4
radio input "true"
click at [271, 239] on button "Next" at bounding box center [289, 245] width 79 height 19
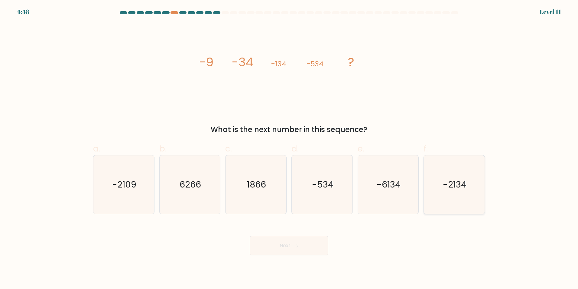
click at [449, 184] on text "-2134" at bounding box center [455, 184] width 24 height 12
click at [289, 148] on input "f. -2134" at bounding box center [289, 146] width 0 height 4
radio input "true"
click at [289, 250] on button "Next" at bounding box center [289, 245] width 79 height 19
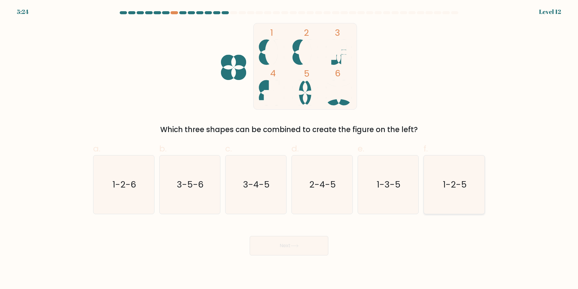
drag, startPoint x: 468, startPoint y: 203, endPoint x: 244, endPoint y: 262, distance: 231.1
click at [466, 204] on icon "1-2-5" at bounding box center [454, 184] width 58 height 58
click at [289, 148] on input "f. 1-2-5" at bounding box center [289, 146] width 0 height 4
radio input "true"
click at [258, 248] on button "Next" at bounding box center [289, 245] width 79 height 19
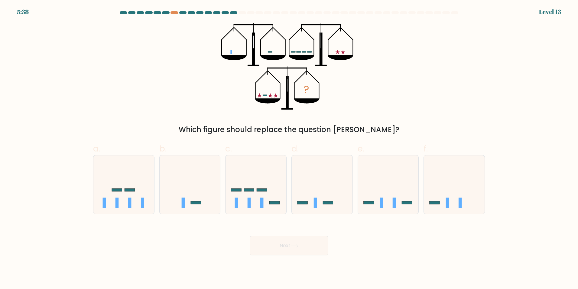
drag, startPoint x: 84, startPoint y: 194, endPoint x: 89, endPoint y: 196, distance: 5.7
click at [87, 195] on form at bounding box center [289, 133] width 578 height 244
click at [124, 198] on icon at bounding box center [123, 184] width 61 height 50
click at [289, 148] on input "a." at bounding box center [289, 146] width 0 height 4
radio input "true"
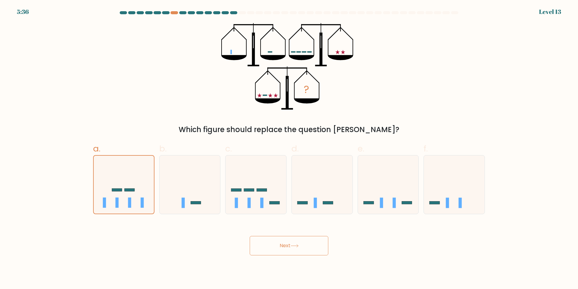
click at [284, 246] on button "Next" at bounding box center [289, 245] width 79 height 19
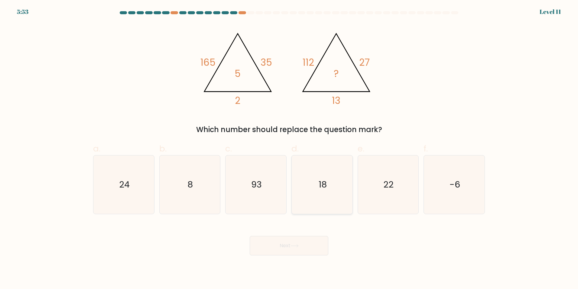
click at [337, 187] on icon "18" at bounding box center [322, 184] width 58 height 58
click at [289, 148] on input "d. 18" at bounding box center [289, 146] width 0 height 4
radio input "true"
click at [284, 248] on button "Next" at bounding box center [289, 245] width 79 height 19
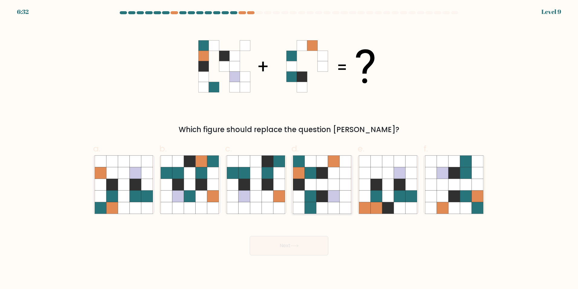
click at [336, 159] on icon at bounding box center [333, 160] width 11 height 11
click at [289, 148] on input "d." at bounding box center [289, 146] width 0 height 4
radio input "true"
click at [283, 254] on button "Next" at bounding box center [289, 245] width 79 height 19
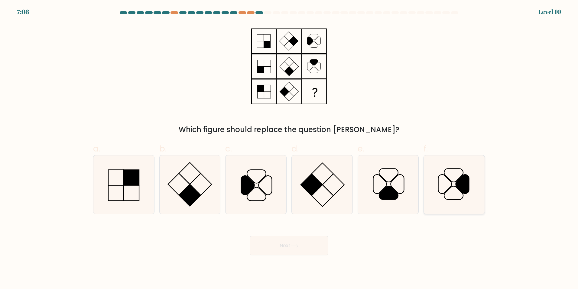
click at [439, 192] on icon at bounding box center [454, 184] width 58 height 58
click at [289, 148] on input "f." at bounding box center [289, 146] width 0 height 4
radio input "true"
click at [291, 244] on button "Next" at bounding box center [289, 245] width 79 height 19
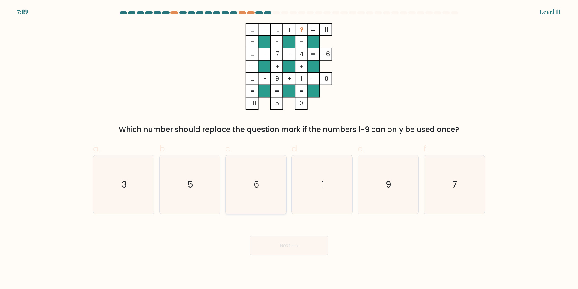
click at [246, 158] on icon "6" at bounding box center [256, 184] width 58 height 58
click at [289, 148] on input "c. 6" at bounding box center [289, 146] width 0 height 4
radio input "true"
click at [281, 237] on button "Next" at bounding box center [289, 245] width 79 height 19
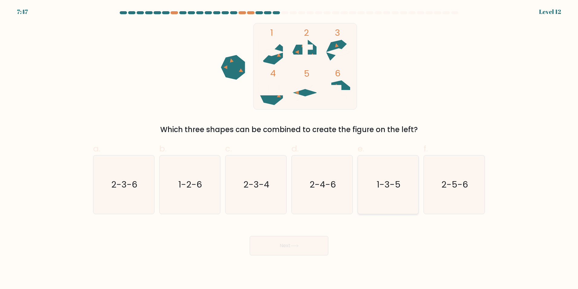
click at [380, 189] on text "1-3-5" at bounding box center [389, 184] width 24 height 12
click at [289, 148] on input "e. 1-3-5" at bounding box center [289, 146] width 0 height 4
radio input "true"
click at [317, 242] on button "Next" at bounding box center [289, 245] width 79 height 19
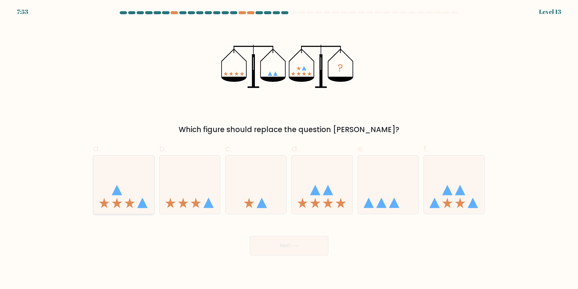
click at [126, 193] on icon at bounding box center [123, 184] width 61 height 50
click at [289, 148] on input "a." at bounding box center [289, 146] width 0 height 4
radio input "true"
click at [267, 241] on button "Next" at bounding box center [289, 245] width 79 height 19
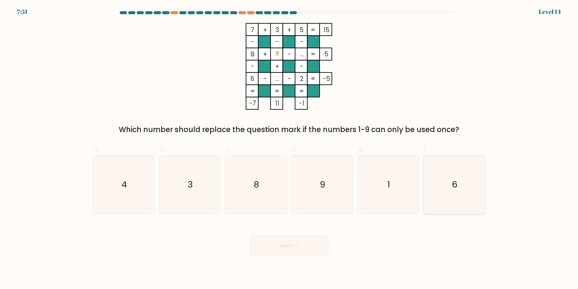
click at [452, 197] on icon "6" at bounding box center [454, 184] width 58 height 58
click at [289, 148] on input "f. 6" at bounding box center [289, 146] width 0 height 4
radio input "true"
click at [305, 248] on button "Next" at bounding box center [289, 245] width 79 height 19
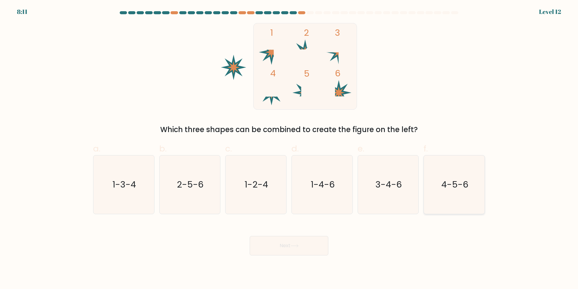
click at [452, 191] on icon "4-5-6" at bounding box center [454, 184] width 58 height 58
click at [289, 148] on input "f. 4-5-6" at bounding box center [289, 146] width 0 height 4
radio input "true"
drag, startPoint x: 315, startPoint y: 265, endPoint x: 311, endPoint y: 250, distance: 16.4
click at [315, 263] on body "8:11 Level 12" at bounding box center [289, 144] width 578 height 289
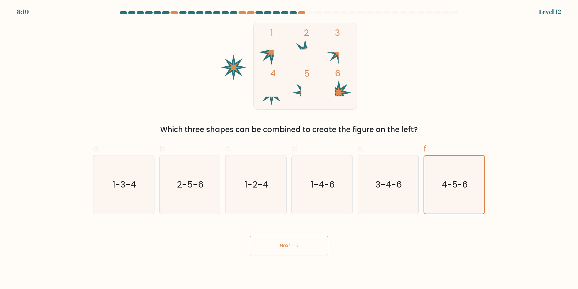
click at [309, 245] on button "Next" at bounding box center [289, 245] width 79 height 19
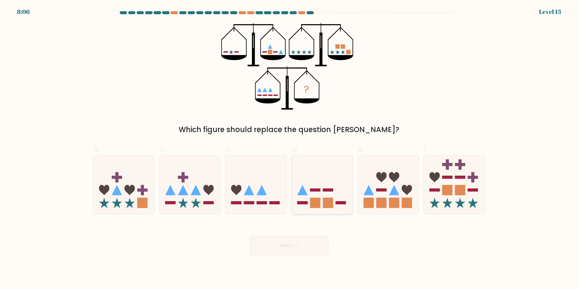
drag, startPoint x: 360, startPoint y: 164, endPoint x: 347, endPoint y: 173, distance: 15.8
click at [347, 173] on div "a. b. c." at bounding box center [289, 175] width 397 height 76
drag, startPoint x: 347, startPoint y: 173, endPoint x: 329, endPoint y: 185, distance: 21.6
click at [329, 185] on icon at bounding box center [322, 184] width 61 height 50
click at [289, 148] on input "d." at bounding box center [289, 146] width 0 height 4
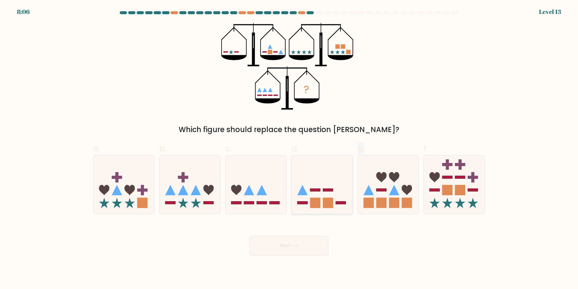
radio input "true"
click at [289, 253] on button "Next" at bounding box center [289, 245] width 79 height 19
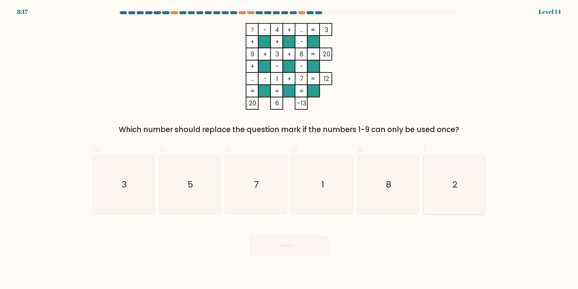
click at [443, 175] on icon "2" at bounding box center [454, 184] width 58 height 58
click at [289, 148] on input "f. 2" at bounding box center [289, 146] width 0 height 4
radio input "true"
click at [317, 242] on button "Next" at bounding box center [289, 245] width 79 height 19
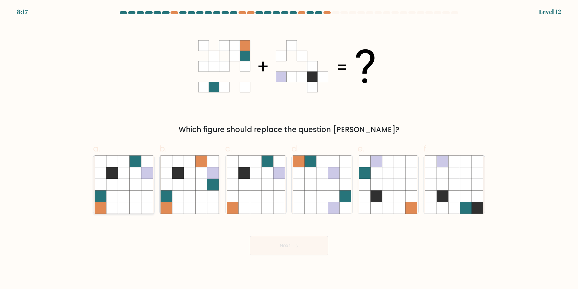
click at [118, 193] on icon at bounding box center [111, 195] width 11 height 11
click at [289, 148] on input "a." at bounding box center [289, 146] width 0 height 4
radio input "true"
click at [284, 232] on div "Next" at bounding box center [289, 238] width 399 height 34
click at [288, 247] on button "Next" at bounding box center [289, 245] width 79 height 19
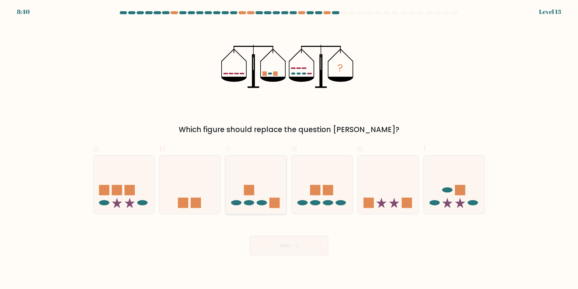
click at [253, 184] on icon at bounding box center [256, 184] width 61 height 50
click at [289, 148] on input "c." at bounding box center [289, 146] width 0 height 4
radio input "true"
click at [274, 245] on button "Next" at bounding box center [289, 245] width 79 height 19
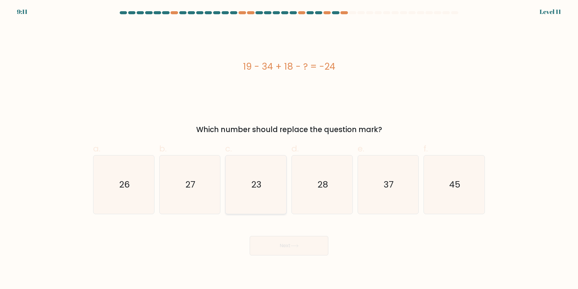
click at [258, 183] on text "23" at bounding box center [257, 184] width 10 height 12
click at [289, 148] on input "c. 23" at bounding box center [289, 146] width 0 height 4
radio input "true"
click at [289, 255] on body "9:11 Level 11" at bounding box center [289, 144] width 578 height 289
click at [307, 239] on button "Next" at bounding box center [289, 245] width 79 height 19
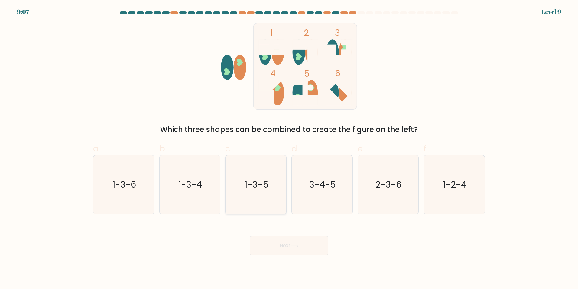
click at [271, 187] on icon "1-3-5" at bounding box center [256, 184] width 58 height 58
click at [289, 148] on input "c. 1-3-5" at bounding box center [289, 146] width 0 height 4
radio input "true"
click at [274, 238] on button "Next" at bounding box center [289, 245] width 79 height 19
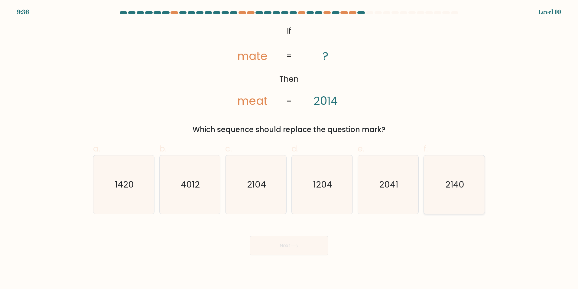
click at [459, 188] on text "2140" at bounding box center [454, 184] width 19 height 12
click at [289, 148] on input "f. 2140" at bounding box center [289, 146] width 0 height 4
radio input "true"
click at [304, 238] on button "Next" at bounding box center [289, 245] width 79 height 19
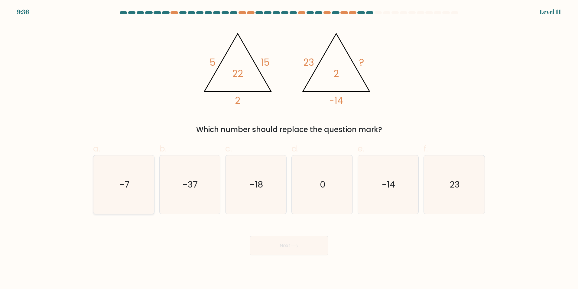
click at [114, 171] on icon "-7" at bounding box center [124, 184] width 58 height 58
click at [289, 148] on input "a. -7" at bounding box center [289, 146] width 0 height 4
radio input "true"
click at [256, 236] on button "Next" at bounding box center [289, 245] width 79 height 19
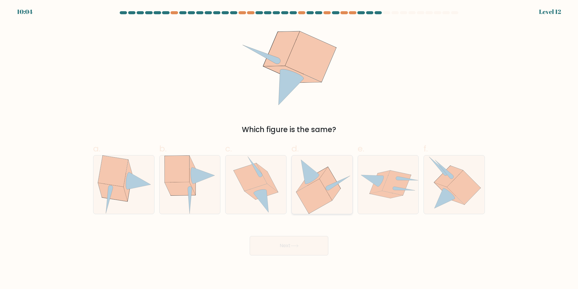
click at [320, 188] on icon at bounding box center [314, 195] width 36 height 34
click at [289, 148] on input "d." at bounding box center [289, 146] width 0 height 4
radio input "true"
drag, startPoint x: 288, startPoint y: 243, endPoint x: 193, endPoint y: 191, distance: 108.0
click at [193, 191] on form at bounding box center [289, 133] width 578 height 244
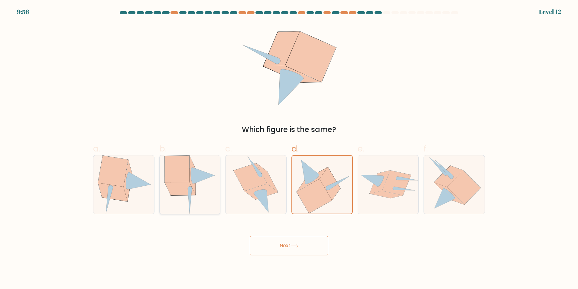
click at [193, 191] on icon at bounding box center [180, 188] width 31 height 13
click at [289, 148] on input "b." at bounding box center [289, 146] width 0 height 4
radio input "true"
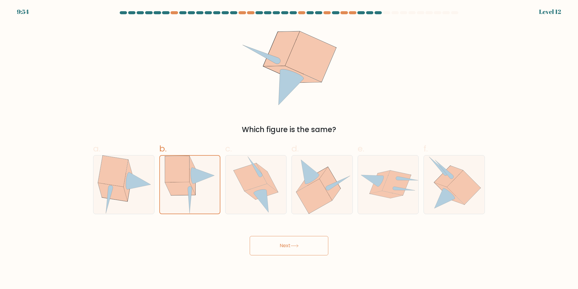
click at [261, 244] on button "Next" at bounding box center [289, 245] width 79 height 19
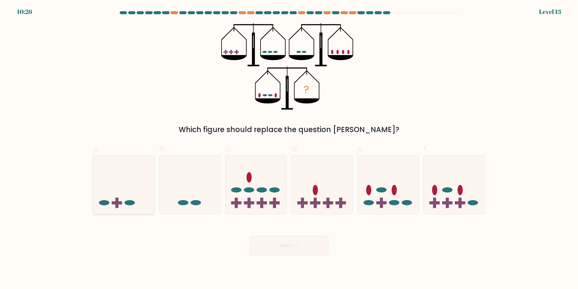
click at [100, 209] on icon at bounding box center [123, 184] width 61 height 50
click at [289, 148] on input "a." at bounding box center [289, 146] width 0 height 4
radio input "true"
click at [281, 239] on button "Next" at bounding box center [289, 245] width 79 height 19
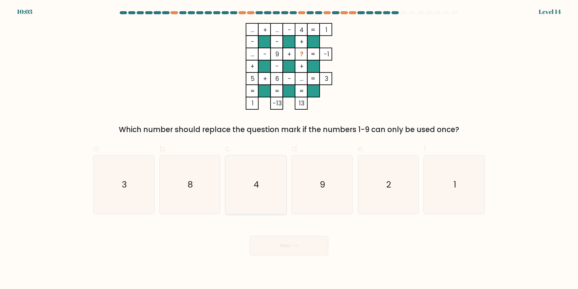
click at [259, 190] on text "4" at bounding box center [256, 184] width 5 height 12
click at [289, 148] on input "c. 4" at bounding box center [289, 146] width 0 height 4
radio input "true"
click at [300, 252] on button "Next" at bounding box center [289, 245] width 79 height 19
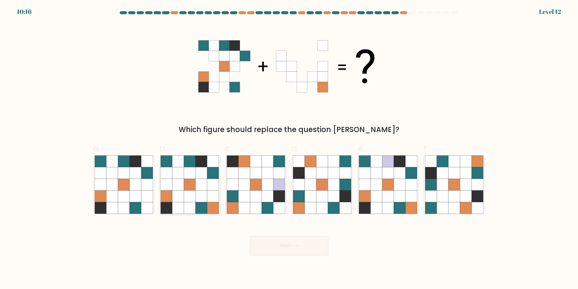
click at [191, 186] on icon at bounding box center [189, 183] width 11 height 11
click at [289, 148] on input "b." at bounding box center [289, 146] width 0 height 4
radio input "true"
click at [272, 238] on button "Next" at bounding box center [289, 245] width 79 height 19
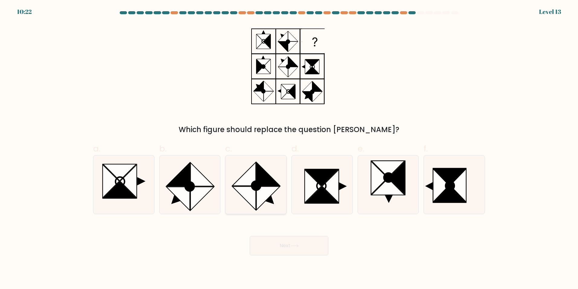
click at [271, 186] on icon at bounding box center [267, 197] width 23 height 23
click at [289, 148] on input "c." at bounding box center [289, 146] width 0 height 4
radio input "true"
click at [443, 189] on icon at bounding box center [441, 184] width 16 height 33
click at [289, 148] on input "f." at bounding box center [289, 146] width 0 height 4
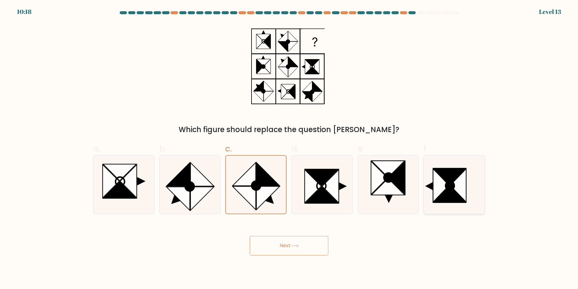
radio input "true"
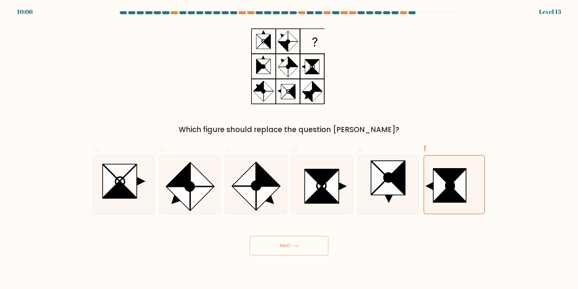
click at [279, 246] on button "Next" at bounding box center [289, 245] width 79 height 19
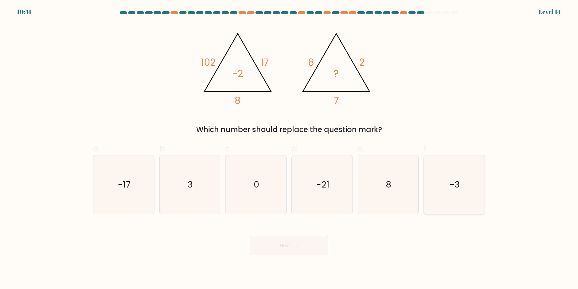
click at [444, 188] on icon "-3" at bounding box center [454, 184] width 58 height 58
click at [289, 148] on input "f. -3" at bounding box center [289, 146] width 0 height 4
radio input "true"
click at [148, 189] on icon "-17" at bounding box center [124, 184] width 58 height 58
click at [289, 148] on input "a. -17" at bounding box center [289, 146] width 0 height 4
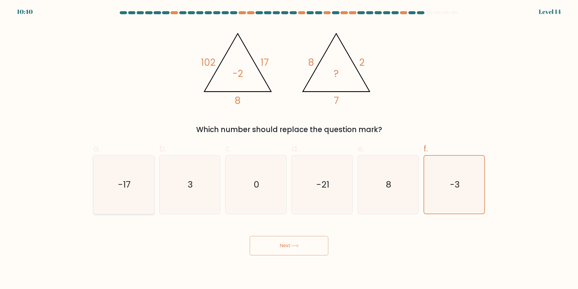
radio input "true"
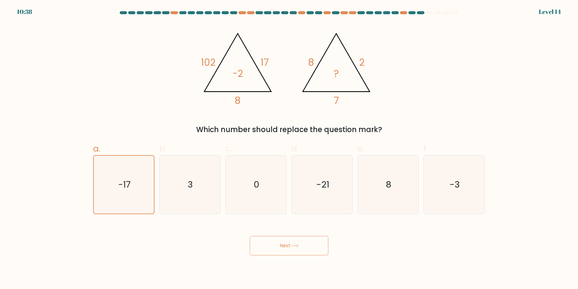
click at [276, 250] on button "Next" at bounding box center [289, 245] width 79 height 19
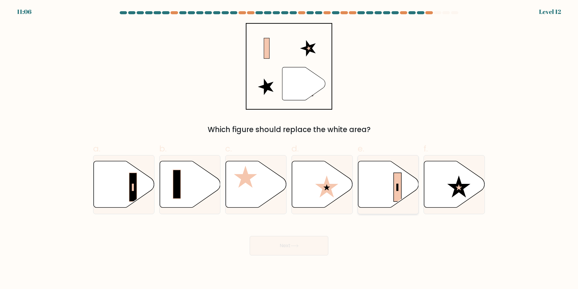
click at [390, 191] on icon at bounding box center [388, 184] width 61 height 47
click at [289, 148] on input "e." at bounding box center [289, 146] width 0 height 4
radio input "true"
click at [309, 236] on button "Next" at bounding box center [289, 245] width 79 height 19
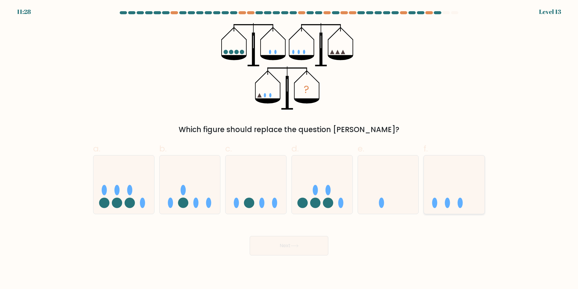
click at [441, 213] on div at bounding box center [454, 184] width 61 height 59
click at [289, 148] on input "f." at bounding box center [289, 146] width 0 height 4
radio input "true"
click at [289, 250] on button "Next" at bounding box center [289, 245] width 79 height 19
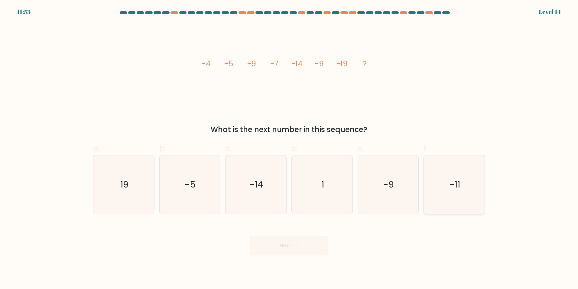
click at [466, 178] on icon "-11" at bounding box center [454, 184] width 58 height 58
click at [289, 148] on input "f. -11" at bounding box center [289, 146] width 0 height 4
radio input "true"
click at [287, 239] on button "Next" at bounding box center [289, 245] width 79 height 19
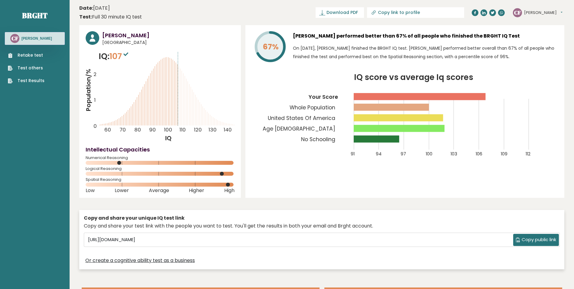
click at [28, 56] on link "Retake test" at bounding box center [26, 55] width 37 height 6
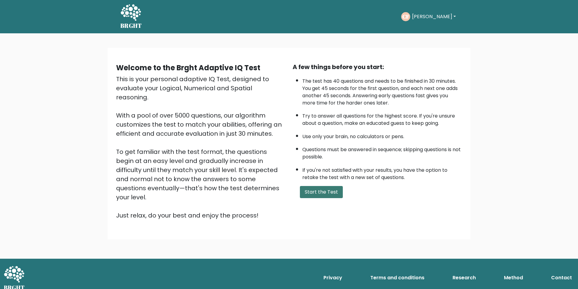
click at [328, 186] on button "Start the Test" at bounding box center [321, 192] width 43 height 12
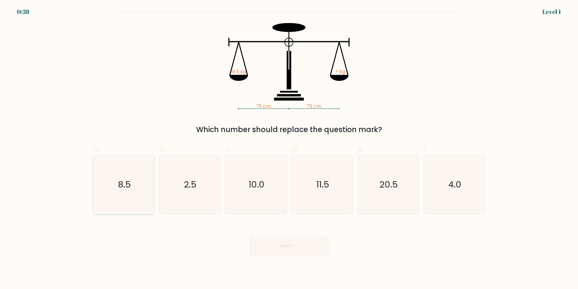
click at [125, 163] on icon "8.5" at bounding box center [124, 184] width 58 height 58
click at [289, 148] on input "a. 8.5" at bounding box center [289, 146] width 0 height 4
radio input "true"
click at [275, 247] on button "Next" at bounding box center [289, 245] width 79 height 19
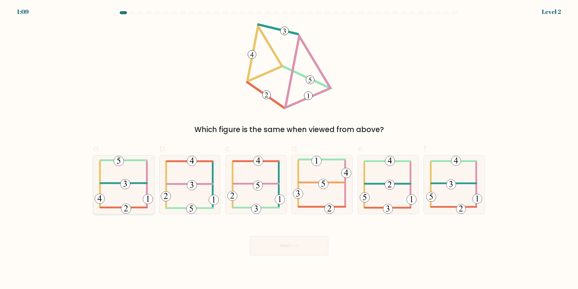
click at [143, 183] on 406 at bounding box center [123, 183] width 47 height 0
click at [289, 148] on input "a." at bounding box center [289, 146] width 0 height 4
radio input "true"
click at [304, 246] on button "Next" at bounding box center [289, 245] width 79 height 19
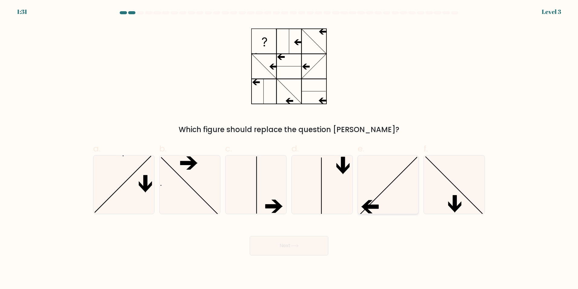
click at [384, 204] on icon at bounding box center [388, 184] width 58 height 58
click at [289, 148] on input "e." at bounding box center [289, 146] width 0 height 4
radio input "true"
click at [309, 244] on button "Next" at bounding box center [289, 245] width 79 height 19
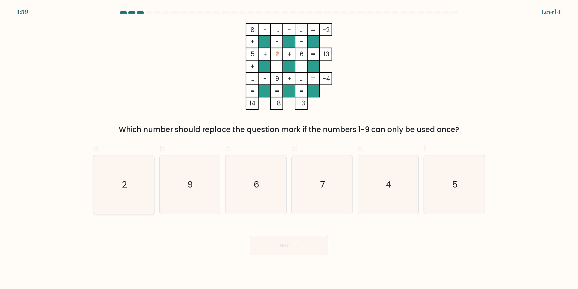
click at [148, 177] on icon "2" at bounding box center [124, 184] width 58 height 58
click at [289, 148] on input "a. 2" at bounding box center [289, 146] width 0 height 4
radio input "true"
click at [283, 253] on button "Next" at bounding box center [289, 245] width 79 height 19
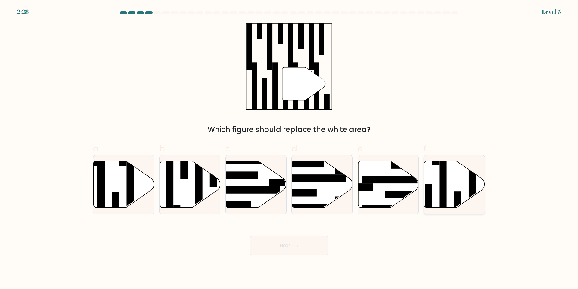
click at [438, 193] on icon at bounding box center [454, 184] width 61 height 47
click at [289, 148] on input "f." at bounding box center [289, 146] width 0 height 4
radio input "true"
click at [272, 250] on button "Next" at bounding box center [289, 245] width 79 height 19
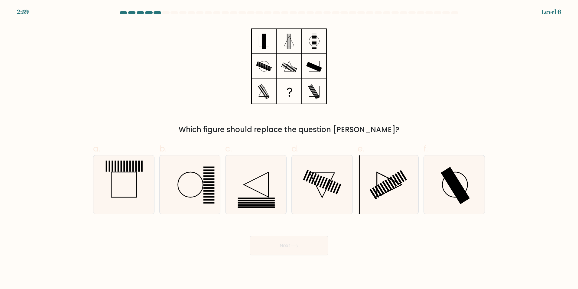
drag, startPoint x: 475, startPoint y: 194, endPoint x: 424, endPoint y: 220, distance: 56.7
click at [474, 194] on icon at bounding box center [454, 184] width 58 height 58
click at [289, 148] on input "f." at bounding box center [289, 146] width 0 height 4
radio input "true"
click at [280, 248] on button "Next" at bounding box center [289, 245] width 79 height 19
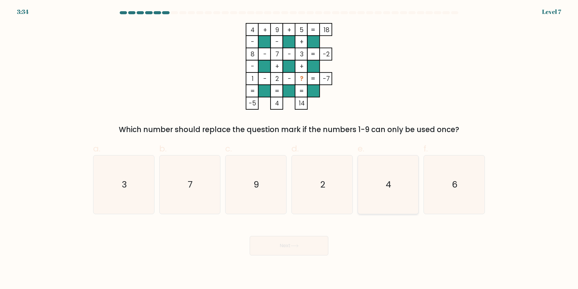
click at [407, 197] on icon "4" at bounding box center [388, 184] width 58 height 58
click at [289, 148] on input "e. 4" at bounding box center [289, 146] width 0 height 4
radio input "true"
click at [321, 240] on button "Next" at bounding box center [289, 245] width 79 height 19
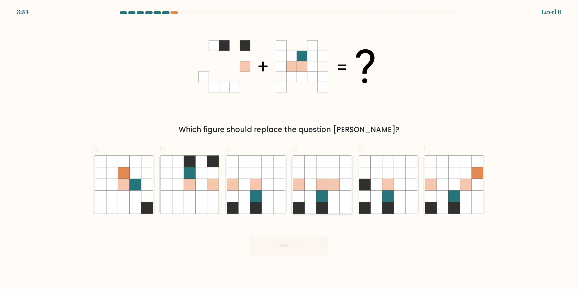
click at [317, 181] on icon at bounding box center [321, 183] width 11 height 11
click at [289, 148] on input "d." at bounding box center [289, 146] width 0 height 4
radio input "true"
click at [319, 236] on button "Next" at bounding box center [289, 245] width 79 height 19
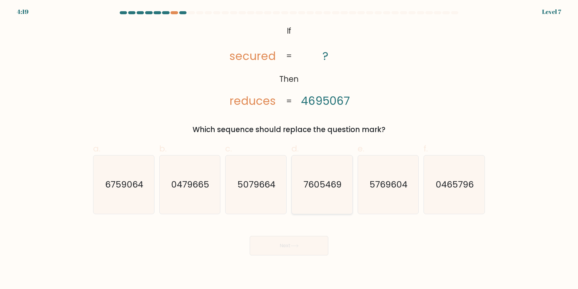
click at [318, 194] on icon "7605469" at bounding box center [322, 184] width 58 height 58
click at [289, 148] on input "d. 7605469" at bounding box center [289, 146] width 0 height 4
radio input "true"
click at [308, 245] on button "Next" at bounding box center [289, 245] width 79 height 19
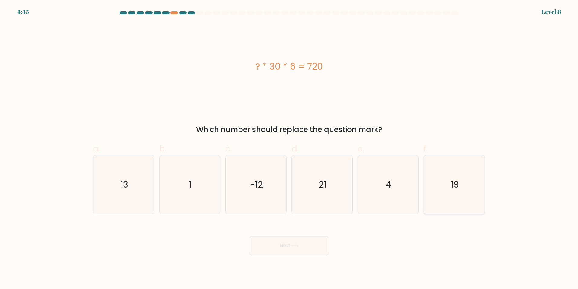
click at [460, 184] on icon "19" at bounding box center [454, 184] width 58 height 58
click at [289, 148] on input "f. 19" at bounding box center [289, 146] width 0 height 4
radio input "true"
click at [287, 254] on button "Next" at bounding box center [289, 245] width 79 height 19
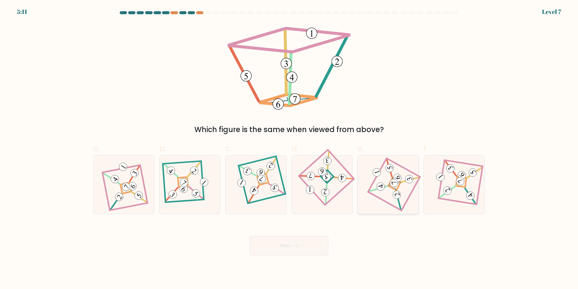
click at [390, 204] on 121 at bounding box center [394, 184] width 52 height 52
click at [289, 148] on input "e." at bounding box center [289, 146] width 0 height 4
radio input "true"
click at [308, 243] on button "Next" at bounding box center [289, 245] width 79 height 19
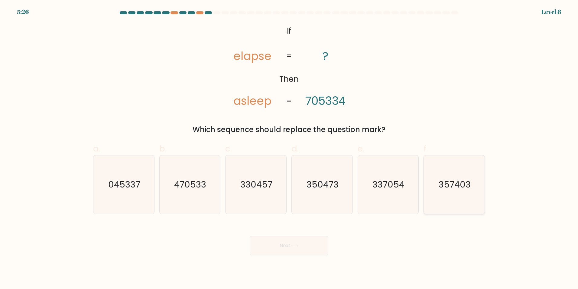
click at [465, 198] on icon "357403" at bounding box center [454, 184] width 58 height 58
click at [289, 148] on input "f. 357403" at bounding box center [289, 146] width 0 height 4
radio input "true"
click at [312, 246] on button "Next" at bounding box center [289, 245] width 79 height 19
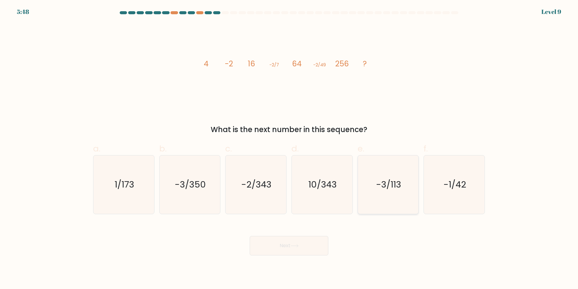
click at [392, 168] on icon "-3/113" at bounding box center [388, 184] width 58 height 58
click at [289, 148] on input "e. -3/113" at bounding box center [289, 146] width 0 height 4
radio input "true"
click at [311, 243] on button "Next" at bounding box center [289, 245] width 79 height 19
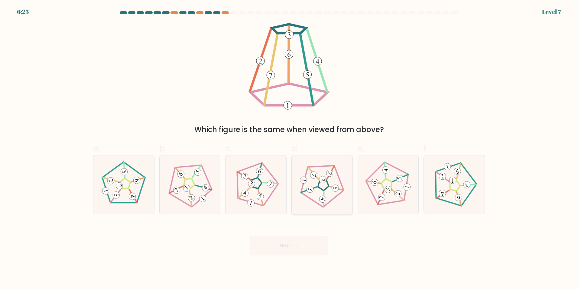
click at [316, 188] on 559 at bounding box center [309, 189] width 16 height 13
click at [289, 148] on input "d." at bounding box center [289, 146] width 0 height 4
radio input "true"
click at [315, 257] on body "6:22 Level 7" at bounding box center [289, 144] width 578 height 289
click at [314, 252] on button "Next" at bounding box center [289, 245] width 79 height 19
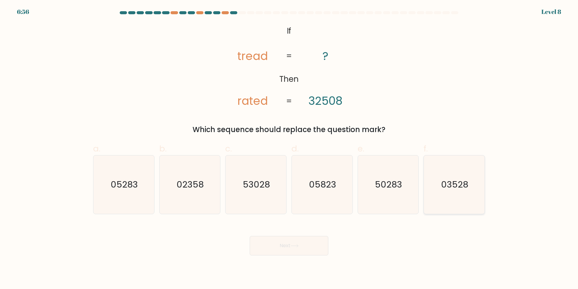
click at [468, 180] on text "03528" at bounding box center [455, 184] width 27 height 12
click at [289, 148] on input "f. 03528" at bounding box center [289, 146] width 0 height 4
radio input "true"
click at [316, 241] on button "Next" at bounding box center [289, 245] width 79 height 19
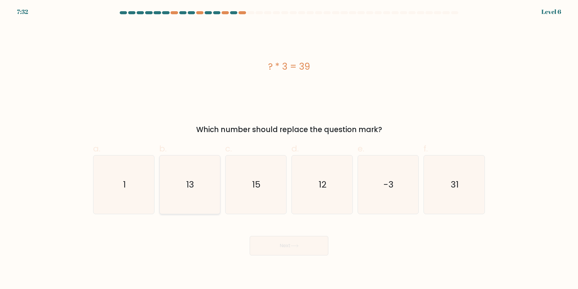
click at [198, 194] on icon "13" at bounding box center [190, 184] width 58 height 58
click at [289, 148] on input "b. 13" at bounding box center [289, 146] width 0 height 4
radio input "true"
click at [285, 250] on button "Next" at bounding box center [289, 245] width 79 height 19
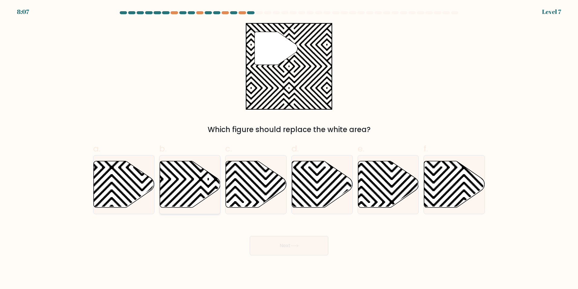
click at [206, 175] on icon at bounding box center [208, 209] width 122 height 122
click at [289, 148] on input "b." at bounding box center [289, 146] width 0 height 4
radio input "true"
click at [282, 243] on button "Next" at bounding box center [289, 245] width 79 height 19
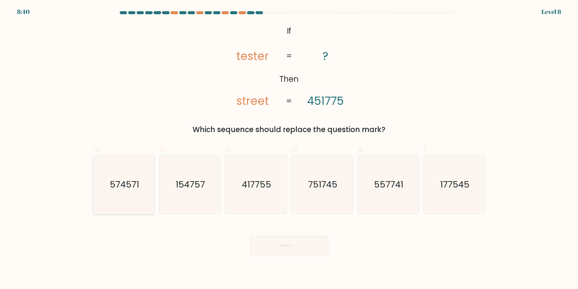
click at [117, 180] on text "574571" at bounding box center [124, 184] width 29 height 12
click at [289, 148] on input "a. 574571" at bounding box center [289, 146] width 0 height 4
radio input "true"
click at [263, 239] on button "Next" at bounding box center [289, 245] width 79 height 19
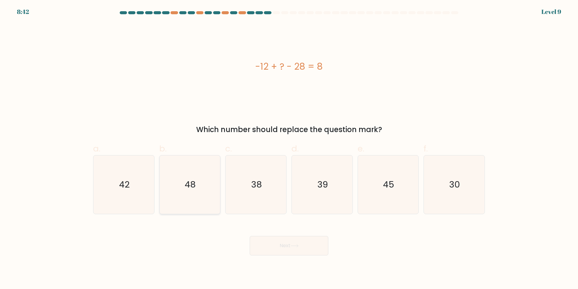
click at [194, 187] on text "48" at bounding box center [190, 184] width 11 height 12
click at [289, 148] on input "b. 48" at bounding box center [289, 146] width 0 height 4
radio input "true"
click at [271, 242] on button "Next" at bounding box center [289, 245] width 79 height 19
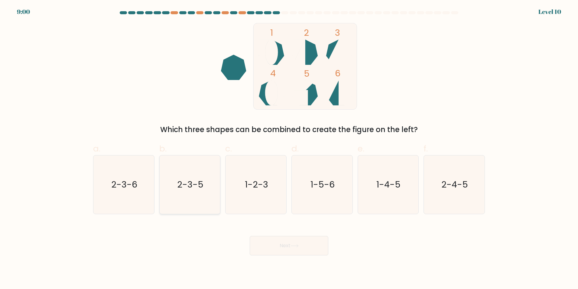
click at [177, 181] on icon "2-3-5" at bounding box center [190, 184] width 58 height 58
click at [289, 148] on input "b. 2-3-5" at bounding box center [289, 146] width 0 height 4
radio input "true"
click at [141, 188] on icon "2-3-6" at bounding box center [124, 184] width 58 height 58
click at [289, 148] on input "a. 2-3-6" at bounding box center [289, 146] width 0 height 4
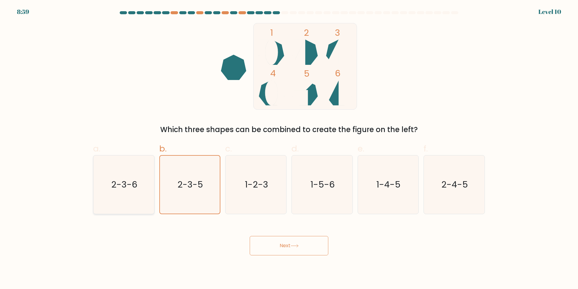
radio input "true"
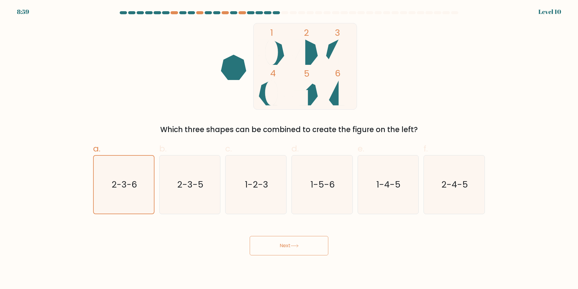
click at [272, 253] on button "Next" at bounding box center [289, 245] width 79 height 19
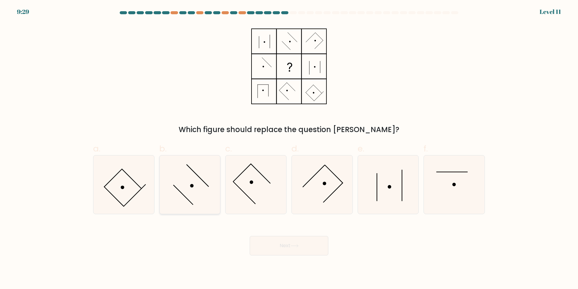
click at [212, 176] on icon at bounding box center [190, 184] width 58 height 58
click at [289, 148] on input "b." at bounding box center [289, 146] width 0 height 4
radio input "true"
click at [282, 246] on button "Next" at bounding box center [289, 245] width 79 height 19
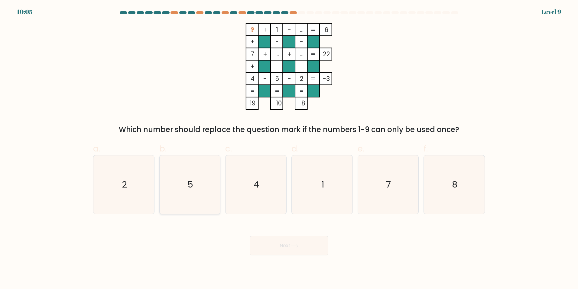
click at [204, 164] on icon "5" at bounding box center [190, 184] width 58 height 58
click at [289, 148] on input "b. 5" at bounding box center [289, 146] width 0 height 4
radio input "true"
click at [281, 243] on button "Next" at bounding box center [289, 245] width 79 height 19
click at [298, 243] on button "Next" at bounding box center [289, 245] width 79 height 19
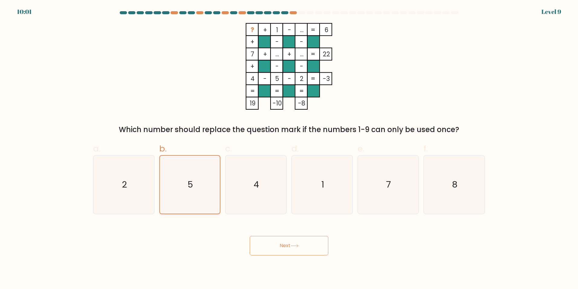
click at [194, 172] on icon "5" at bounding box center [190, 184] width 58 height 58
click at [289, 148] on input "b. 5" at bounding box center [289, 146] width 0 height 4
click at [272, 250] on button "Next" at bounding box center [289, 245] width 79 height 19
click at [271, 128] on div "Which number should replace the question mark if the numbers 1-9 can only be us…" at bounding box center [289, 129] width 385 height 11
click at [298, 250] on button "Next" at bounding box center [289, 245] width 79 height 19
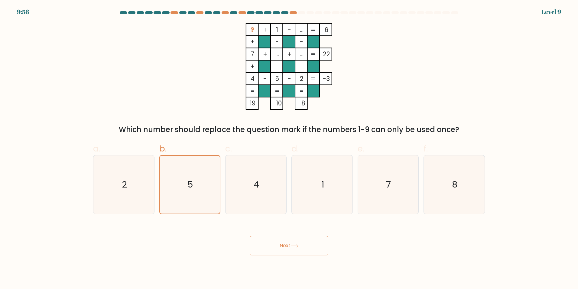
click at [298, 250] on button "Next" at bounding box center [289, 245] width 79 height 19
click at [328, 200] on icon "1" at bounding box center [322, 184] width 58 height 58
click at [289, 148] on input "d. 1" at bounding box center [289, 146] width 0 height 4
radio input "true"
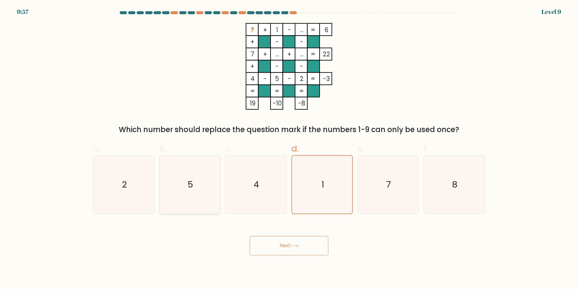
click at [212, 188] on icon "5" at bounding box center [190, 184] width 58 height 58
click at [289, 148] on input "b. 5" at bounding box center [289, 146] width 0 height 4
radio input "true"
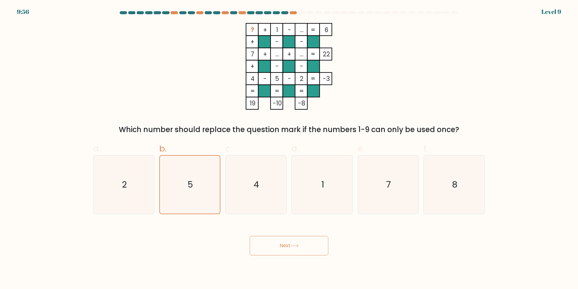
click at [274, 251] on button "Next" at bounding box center [289, 245] width 79 height 19
click at [285, 246] on button "Next" at bounding box center [289, 245] width 79 height 19
drag, startPoint x: 285, startPoint y: 246, endPoint x: 301, endPoint y: 266, distance: 25.7
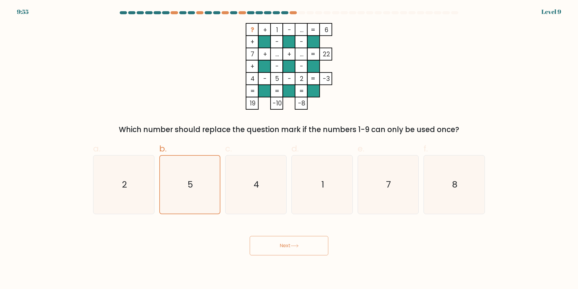
click at [301, 272] on body "9:55 Level 9" at bounding box center [289, 144] width 578 height 289
click at [295, 240] on button "Next" at bounding box center [289, 245] width 79 height 19
click at [358, 192] on div "7" at bounding box center [388, 184] width 61 height 59
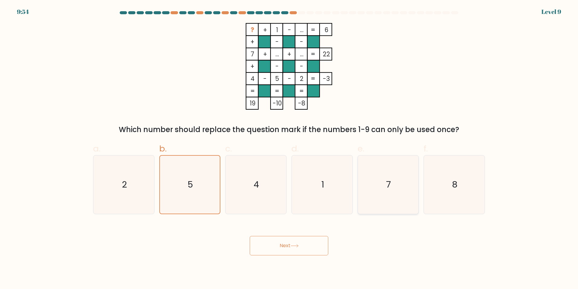
click at [289, 148] on input "e. 7" at bounding box center [289, 146] width 0 height 4
radio input "true"
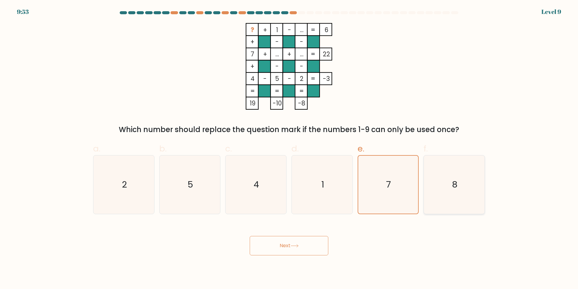
click at [467, 178] on icon "8" at bounding box center [454, 184] width 58 height 58
click at [289, 148] on input "f. 8" at bounding box center [289, 146] width 0 height 4
radio input "true"
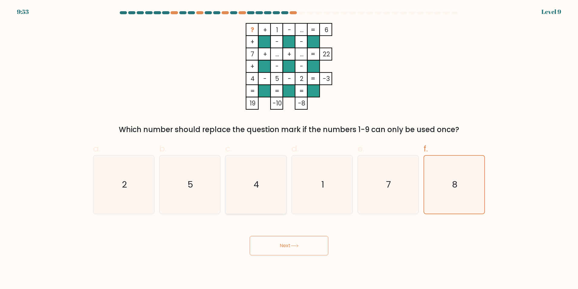
click at [226, 161] on div "4" at bounding box center [255, 184] width 61 height 59
click at [289, 148] on input "c. 4" at bounding box center [289, 146] width 0 height 4
radio input "true"
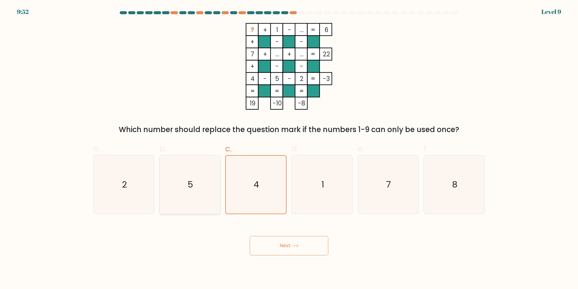
click at [210, 170] on icon "5" at bounding box center [190, 184] width 58 height 58
click at [289, 148] on input "b. 5" at bounding box center [289, 146] width 0 height 4
radio input "true"
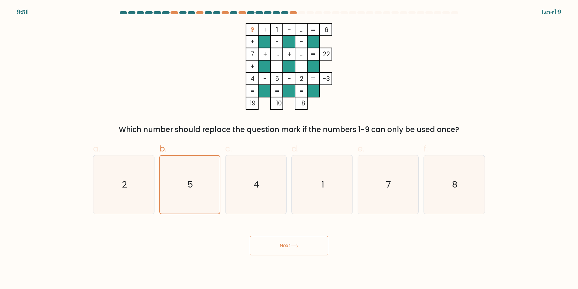
click at [283, 248] on button "Next" at bounding box center [289, 245] width 79 height 19
click at [332, 199] on icon "1" at bounding box center [322, 184] width 58 height 58
click at [289, 148] on input "d. 1" at bounding box center [289, 146] width 0 height 4
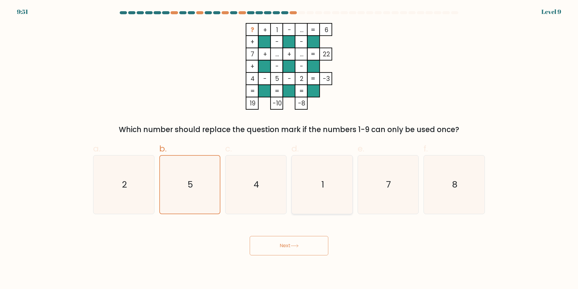
radio input "true"
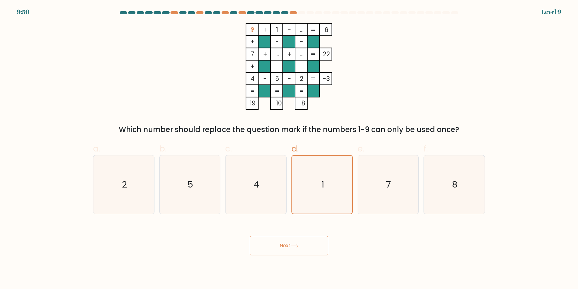
click at [304, 249] on button "Next" at bounding box center [289, 245] width 79 height 19
click at [216, 181] on icon "5" at bounding box center [190, 184] width 58 height 58
click at [289, 148] on input "b. 5" at bounding box center [289, 146] width 0 height 4
radio input "true"
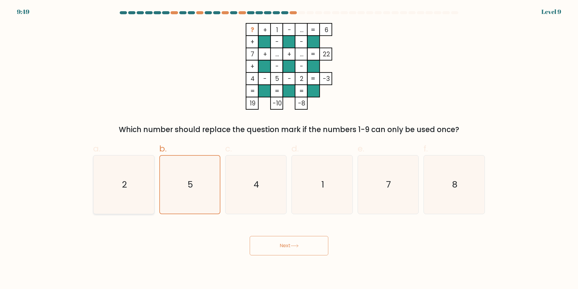
click at [132, 171] on icon "2" at bounding box center [124, 184] width 58 height 58
click at [289, 148] on input "a. 2" at bounding box center [289, 146] width 0 height 4
radio input "true"
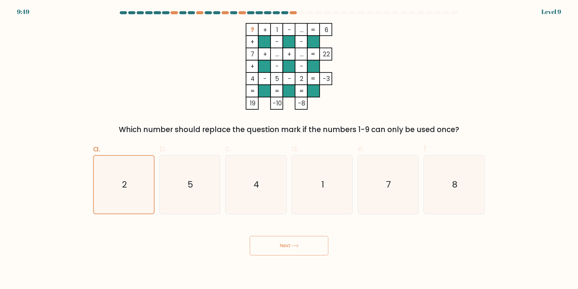
click at [222, 207] on div "b. 5" at bounding box center [190, 177] width 66 height 71
click at [192, 193] on icon "5" at bounding box center [190, 184] width 58 height 58
click at [289, 148] on input "b. 5" at bounding box center [289, 146] width 0 height 4
radio input "true"
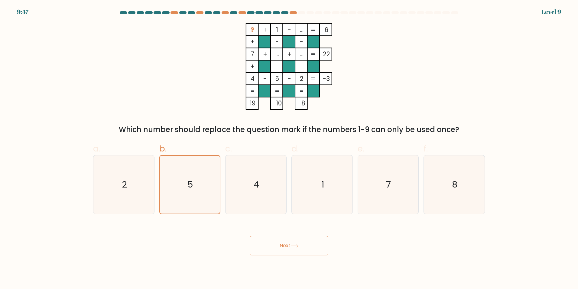
click at [286, 243] on button "Next" at bounding box center [289, 245] width 79 height 19
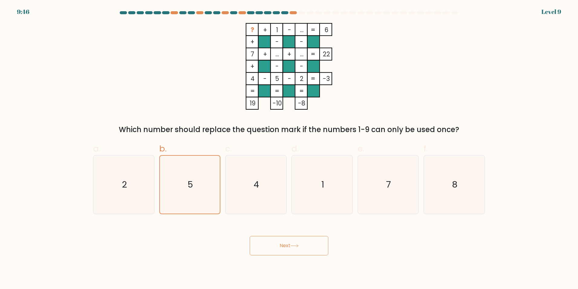
click at [286, 243] on button "Next" at bounding box center [289, 245] width 79 height 19
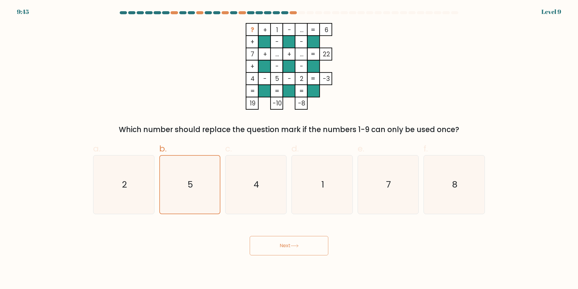
click at [285, 243] on button "Next" at bounding box center [289, 245] width 79 height 19
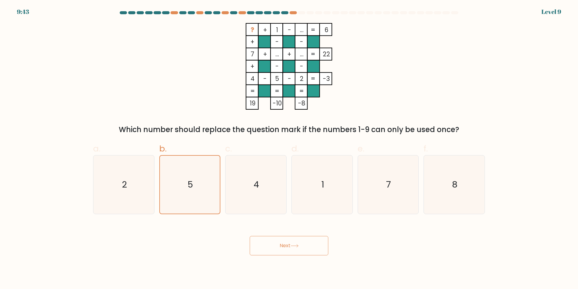
click at [277, 90] on tspan "=" at bounding box center [277, 90] width 5 height 9
drag, startPoint x: 277, startPoint y: 90, endPoint x: 318, endPoint y: 115, distance: 47.7
click at [318, 115] on div "? + 1 - ... 6 + - - 7 + ... + ... 22 + - - 4 - 5 - 2 = -3 = = = = 19 -10 -8 = W…" at bounding box center [289, 79] width 399 height 112
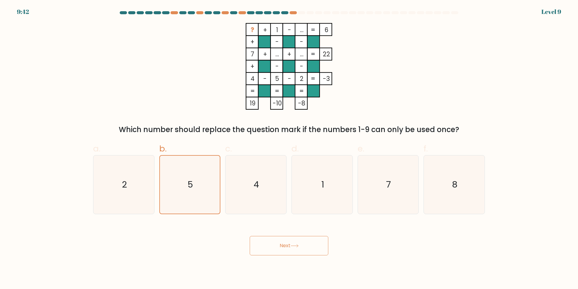
click at [283, 241] on button "Next" at bounding box center [289, 245] width 79 height 19
click at [283, 240] on button "Next" at bounding box center [289, 245] width 79 height 19
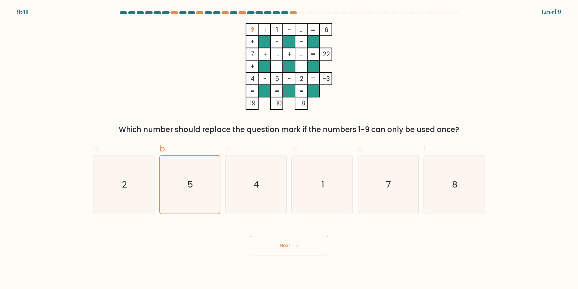
drag, startPoint x: 284, startPoint y: 239, endPoint x: 281, endPoint y: 239, distance: 3.0
click at [283, 238] on button "Next" at bounding box center [289, 245] width 79 height 19
click at [281, 239] on button "Next" at bounding box center [289, 245] width 79 height 19
click at [281, 242] on button "Next" at bounding box center [289, 245] width 79 height 19
click at [279, 244] on button "Next" at bounding box center [289, 245] width 79 height 19
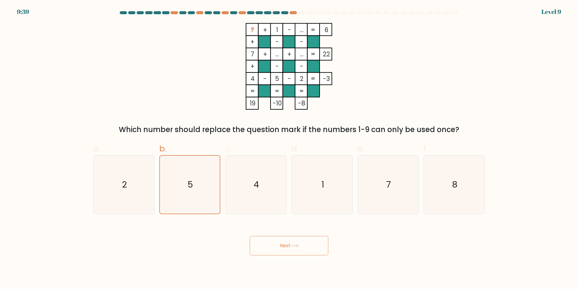
click at [293, 252] on button "Next" at bounding box center [289, 245] width 79 height 19
click at [273, 241] on button "Next" at bounding box center [289, 245] width 79 height 19
click at [152, 187] on icon "2" at bounding box center [124, 184] width 58 height 58
click at [289, 148] on input "a. 2" at bounding box center [289, 146] width 0 height 4
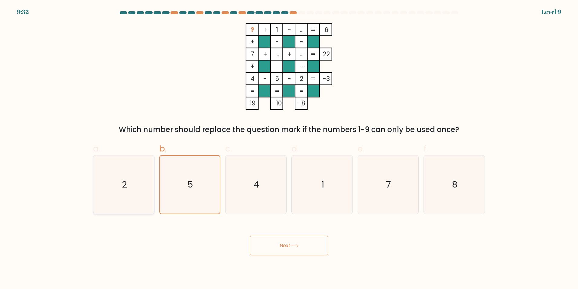
radio input "true"
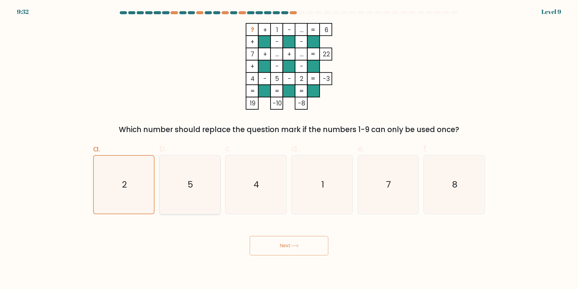
click at [168, 190] on icon "5" at bounding box center [190, 184] width 58 height 58
click at [289, 148] on input "b. 5" at bounding box center [289, 146] width 0 height 4
radio input "true"
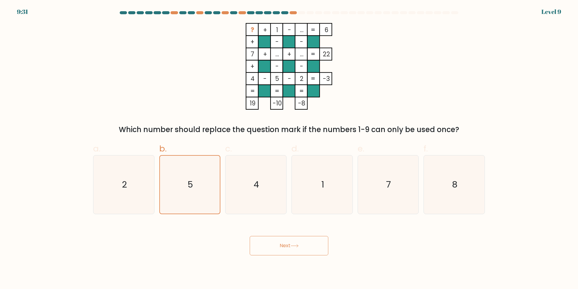
click at [270, 248] on button "Next" at bounding box center [289, 245] width 79 height 19
click at [302, 272] on body "9:30 Level 9" at bounding box center [289, 144] width 578 height 289
drag, startPoint x: 492, startPoint y: 73, endPoint x: 508, endPoint y: 122, distance: 51.9
click at [508, 122] on form at bounding box center [289, 133] width 578 height 244
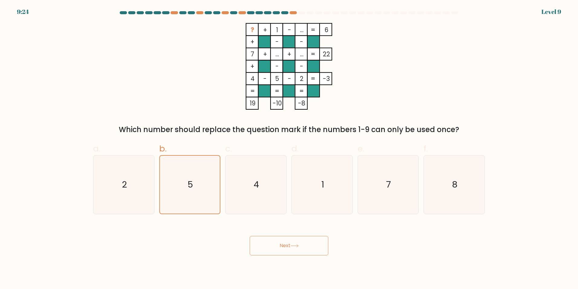
click at [179, 60] on div "? + 1 - ... 6 + - - 7 + ... + ... 22 + - - 4 - 5 - 2 = -3 = = = = 19 -10 -8 = W…" at bounding box center [289, 79] width 399 height 112
click at [272, 243] on button "Next" at bounding box center [289, 245] width 79 height 19
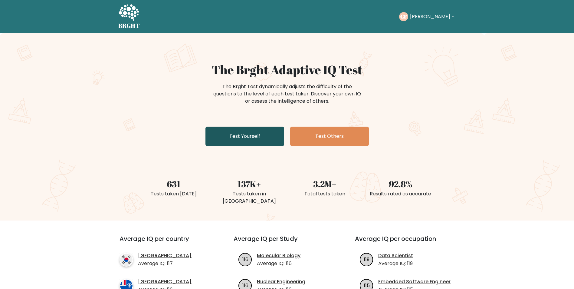
click at [267, 132] on link "Test Yourself" at bounding box center [244, 135] width 79 height 19
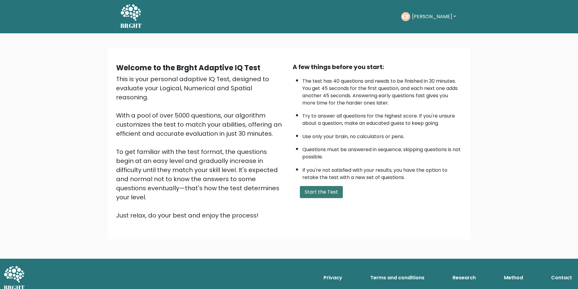
click at [320, 194] on button "Start the Test" at bounding box center [321, 192] width 43 height 12
